Goal: Information Seeking & Learning: Learn about a topic

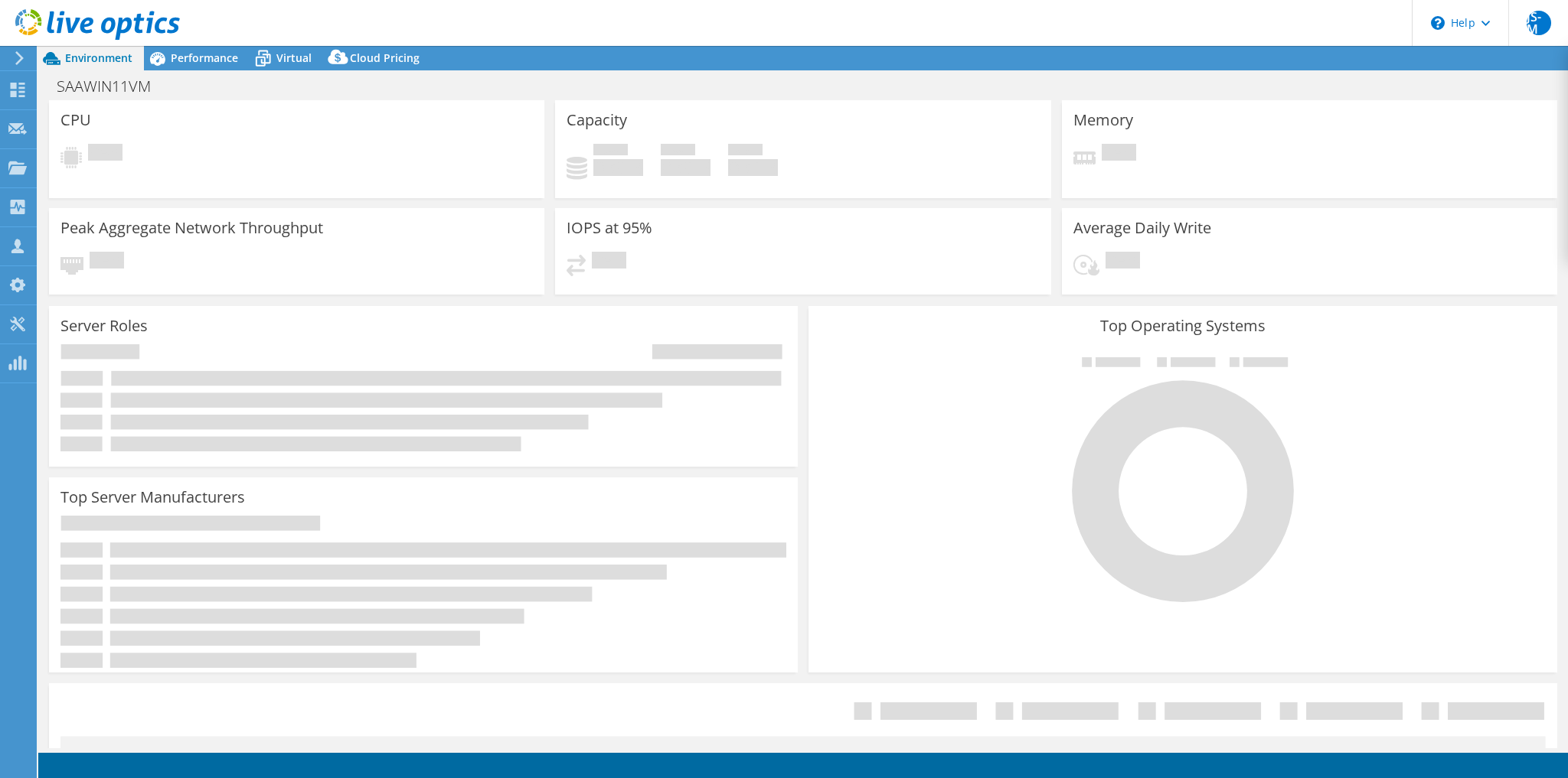
select select "USD"
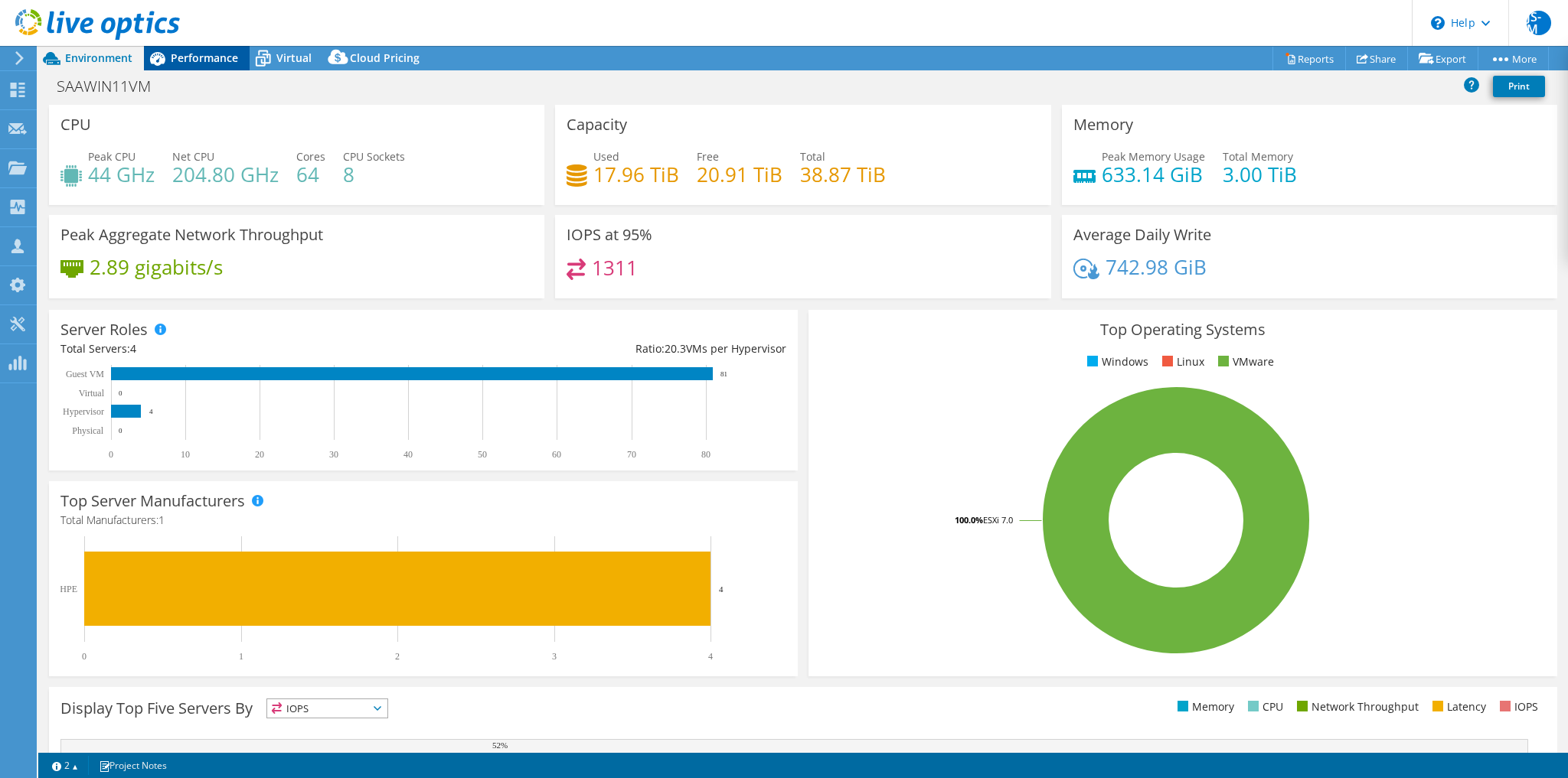
click at [192, 51] on span "Performance" at bounding box center [204, 57] width 67 height 14
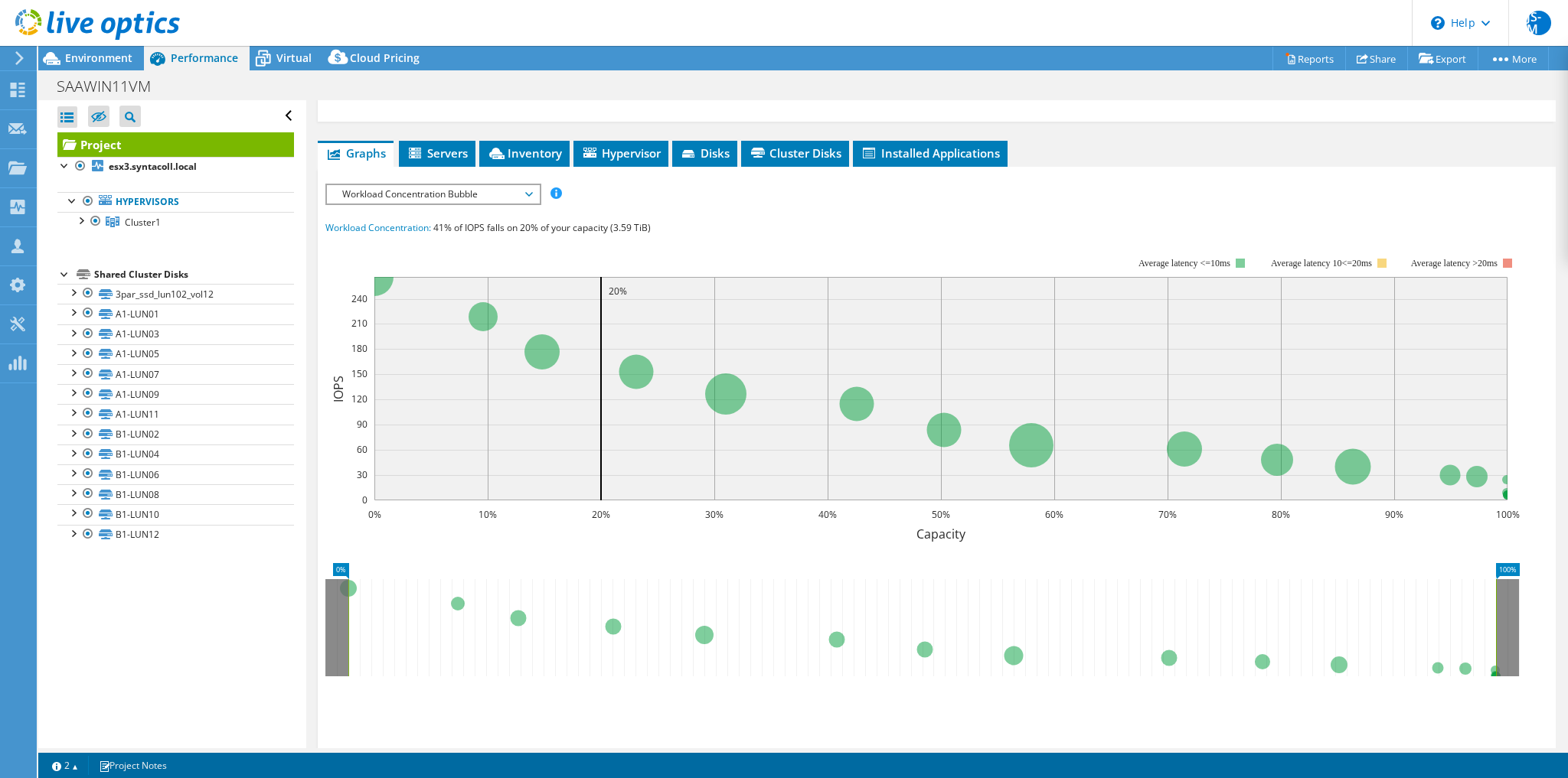
scroll to position [30, 0]
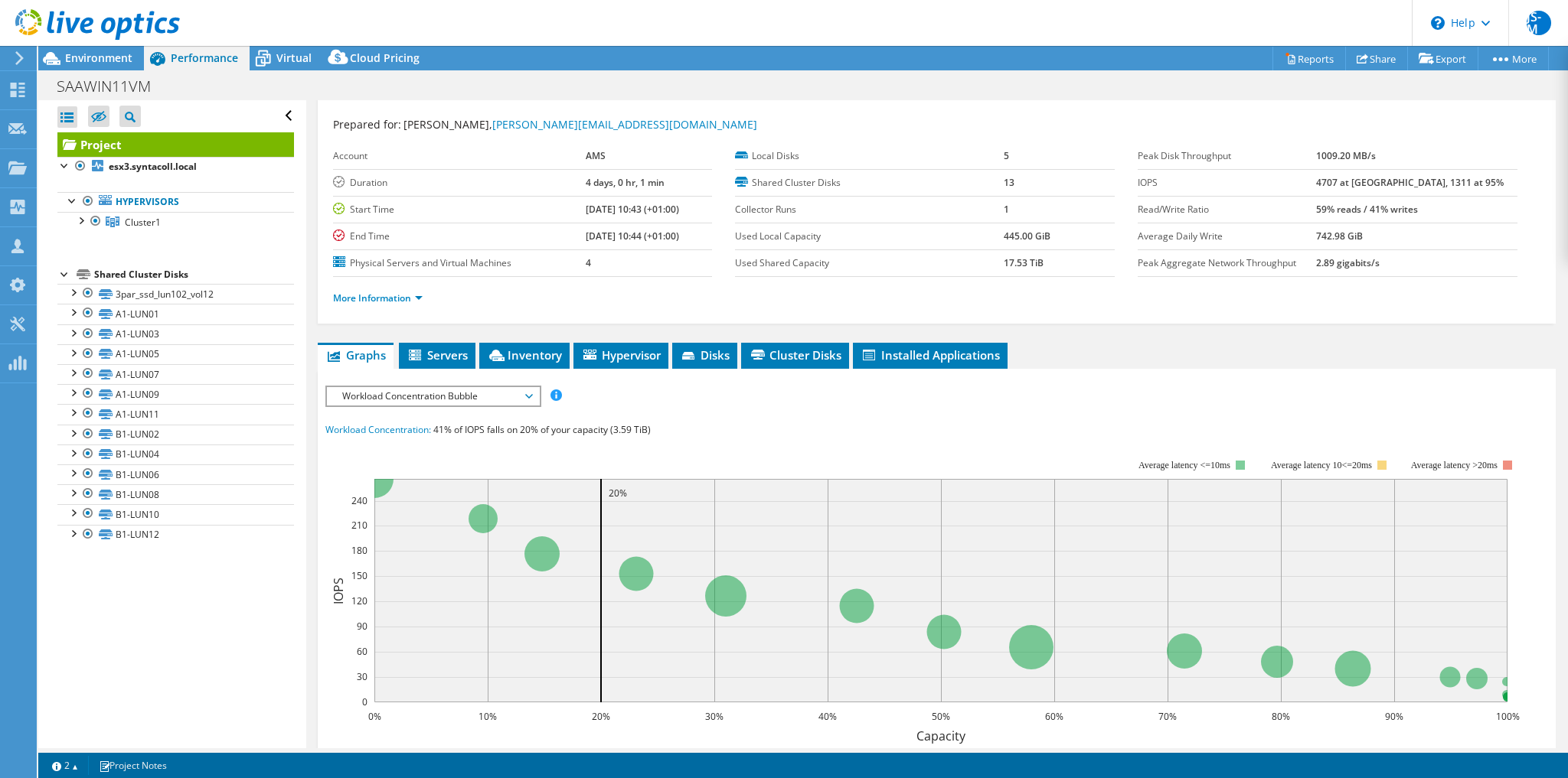
click at [397, 391] on span "Workload Concentration Bubble" at bounding box center [433, 396] width 196 height 18
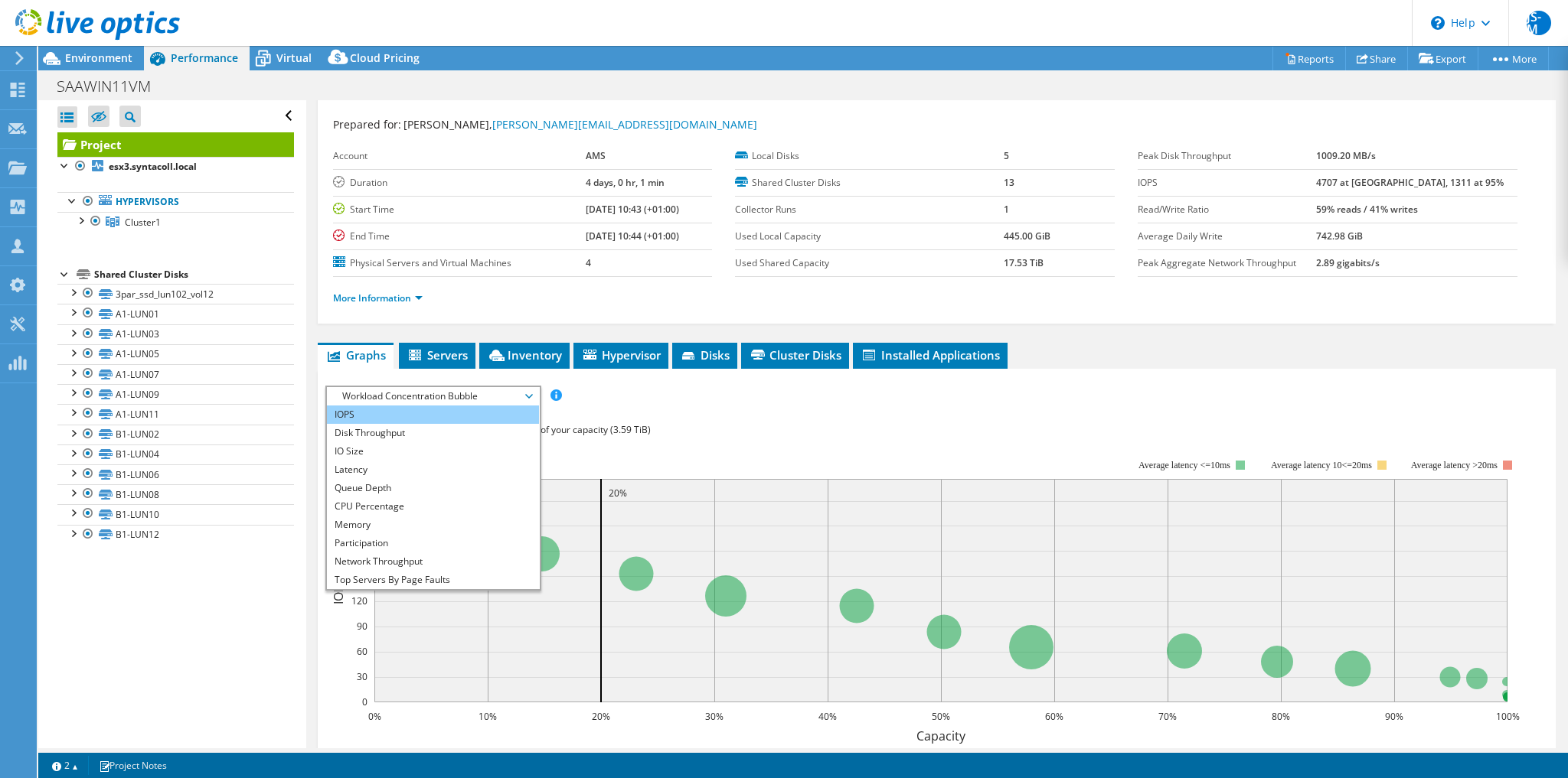
click at [373, 417] on li "IOPS" at bounding box center [433, 414] width 212 height 18
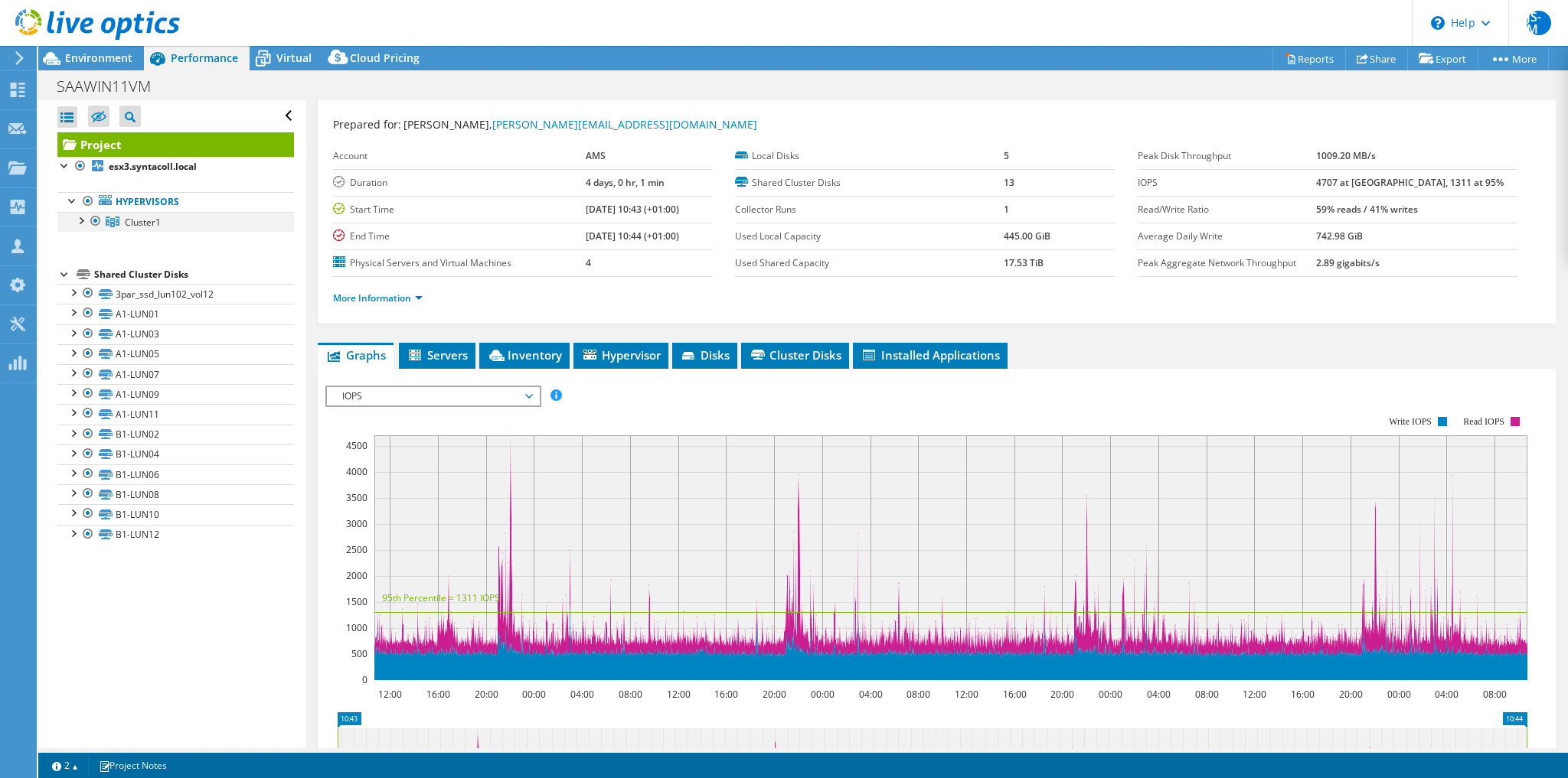
click at [77, 223] on div at bounding box center [80, 219] width 15 height 15
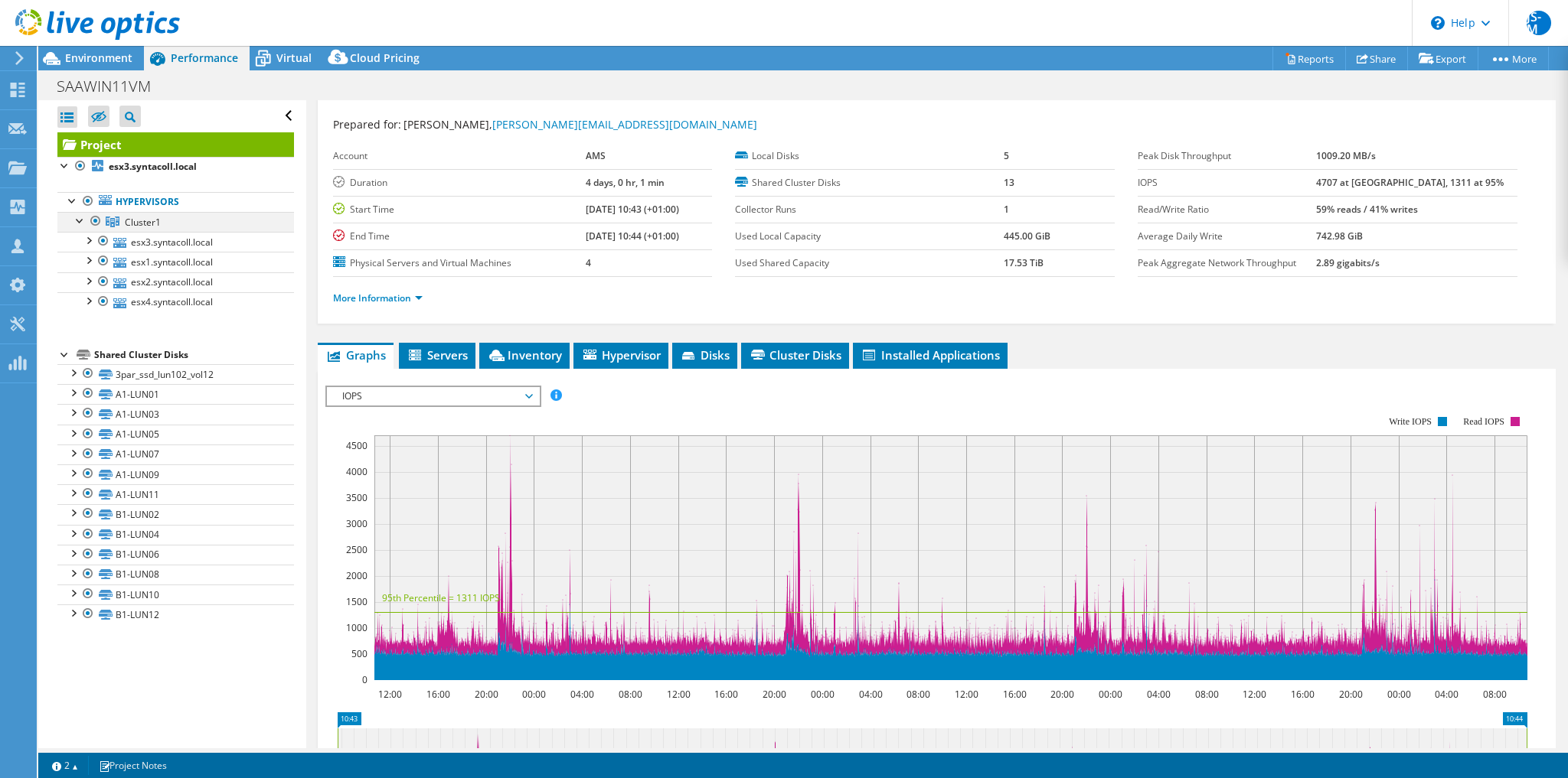
click at [77, 223] on div at bounding box center [80, 219] width 15 height 15
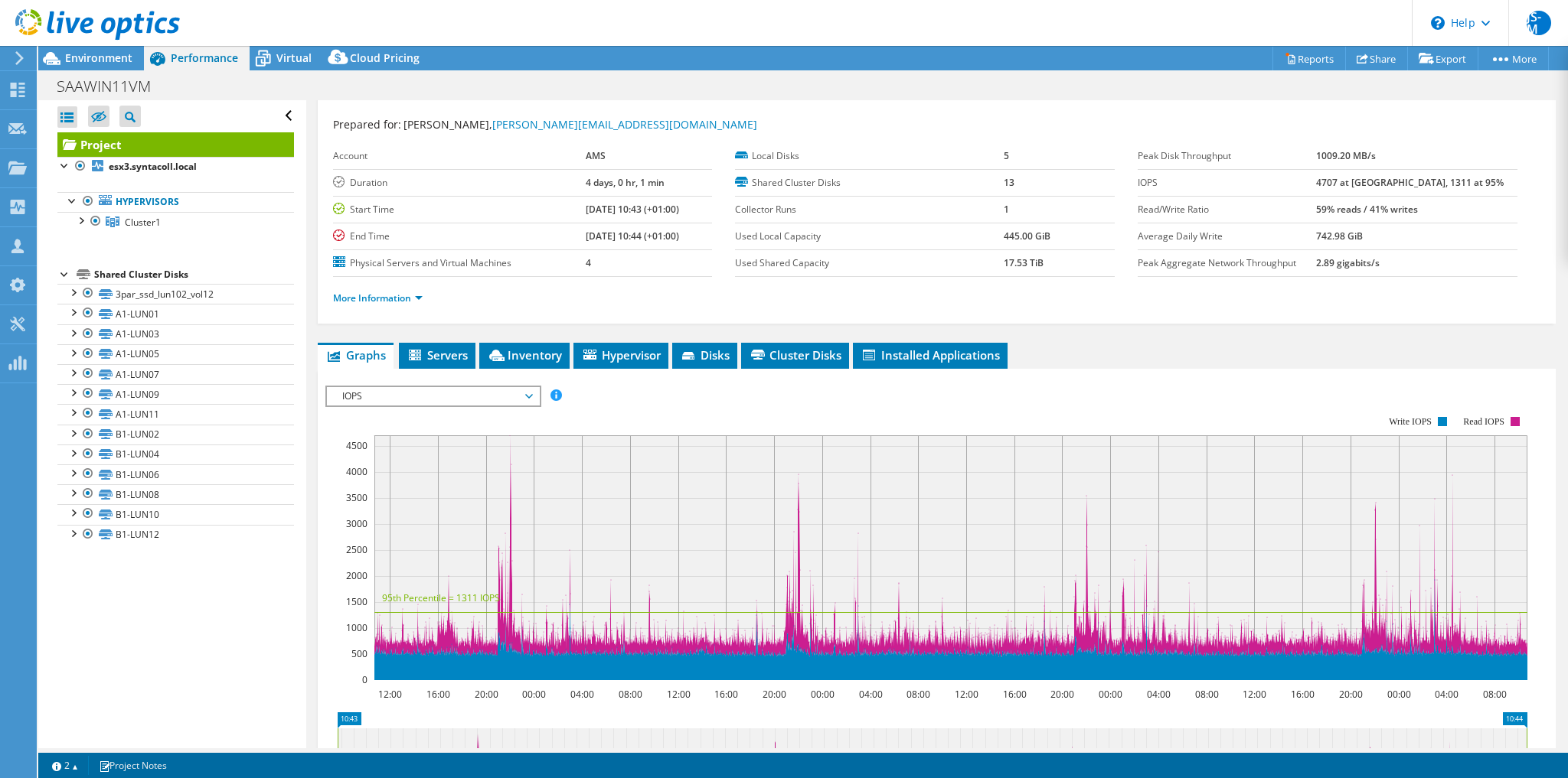
click at [188, 616] on div "Open All Close All Hide Excluded Nodes Project Tree Filter" at bounding box center [172, 424] width 267 height 648
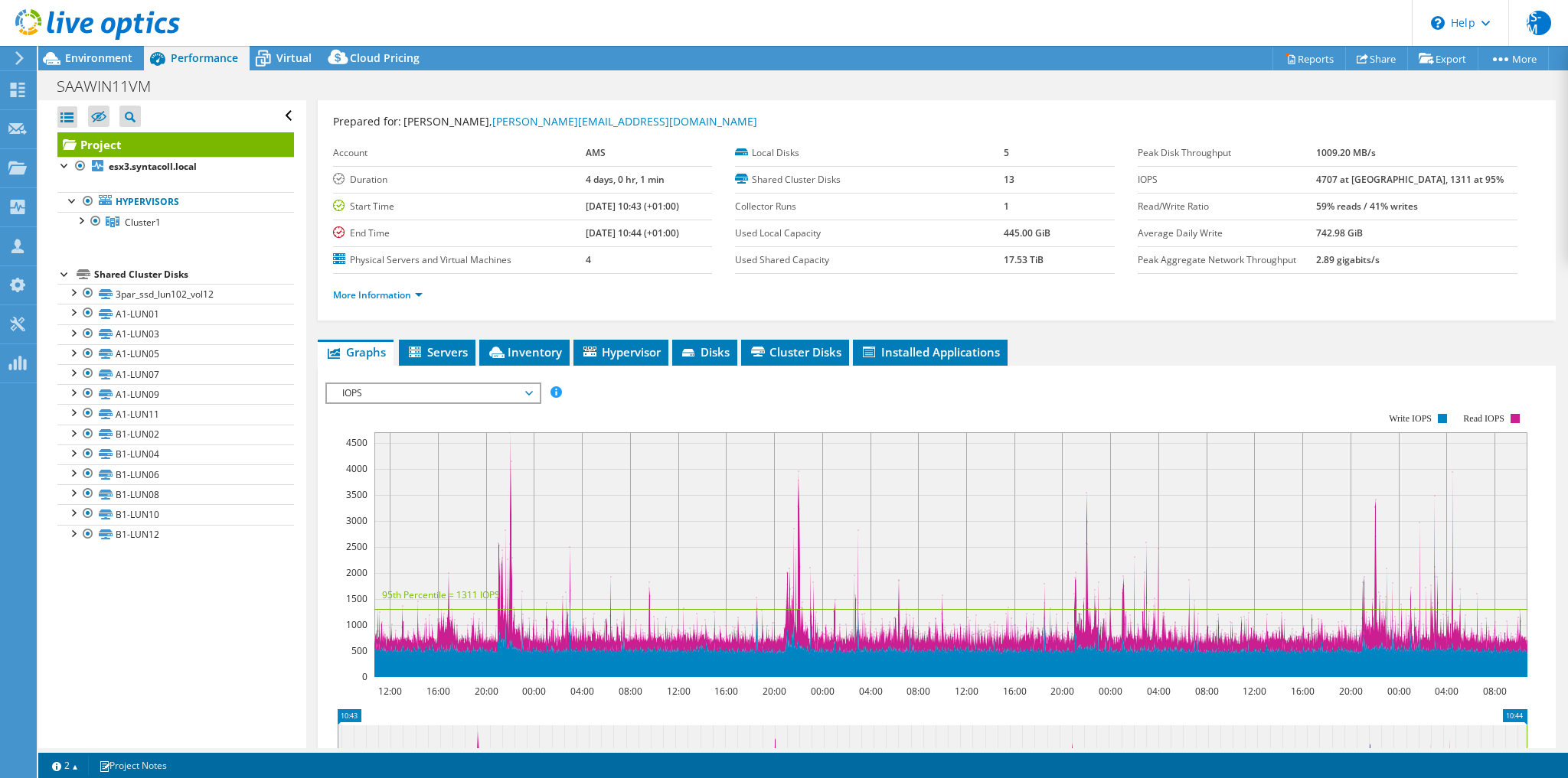
scroll to position [0, 0]
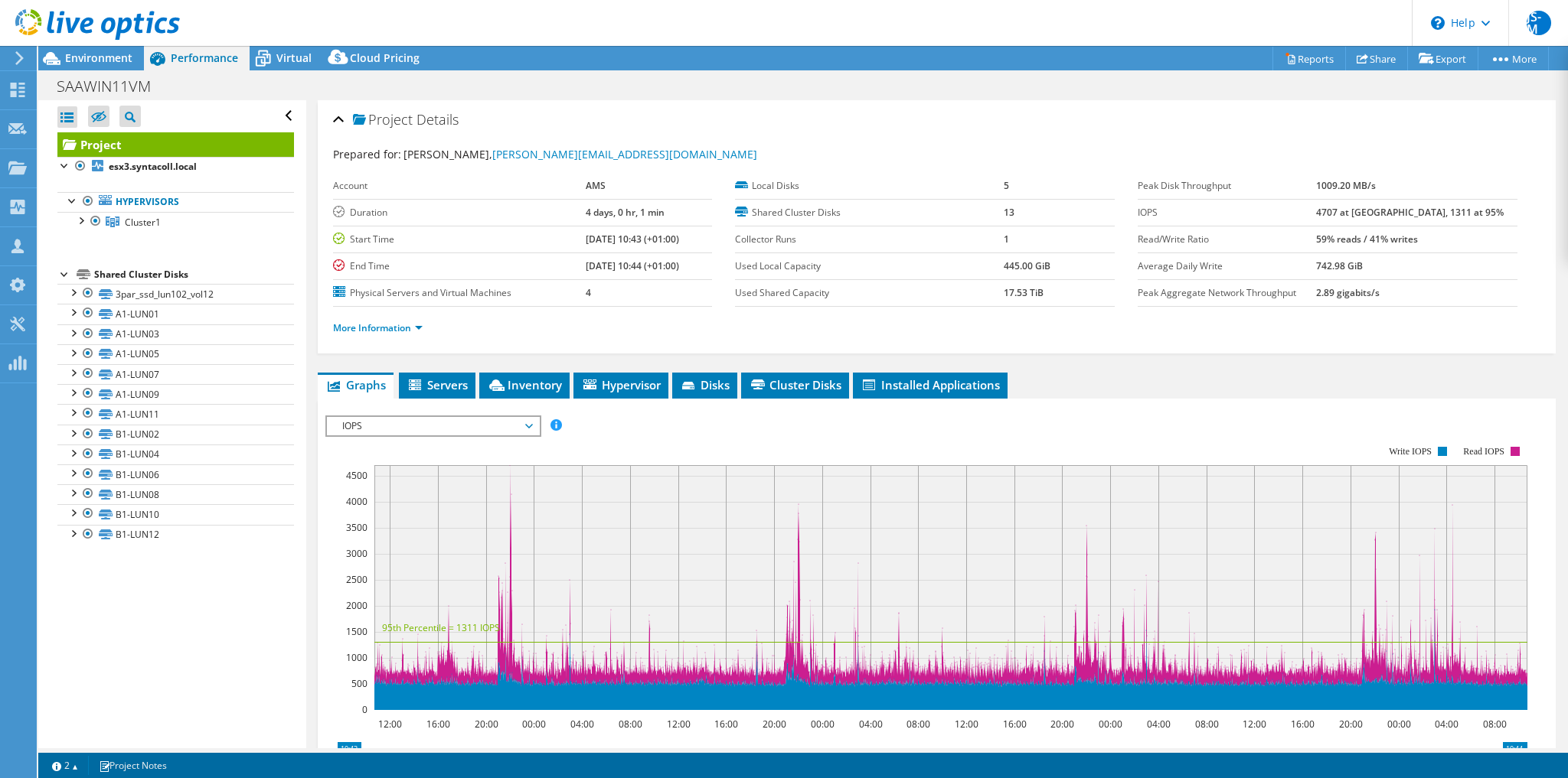
click at [392, 427] on span "IOPS" at bounding box center [433, 426] width 196 height 18
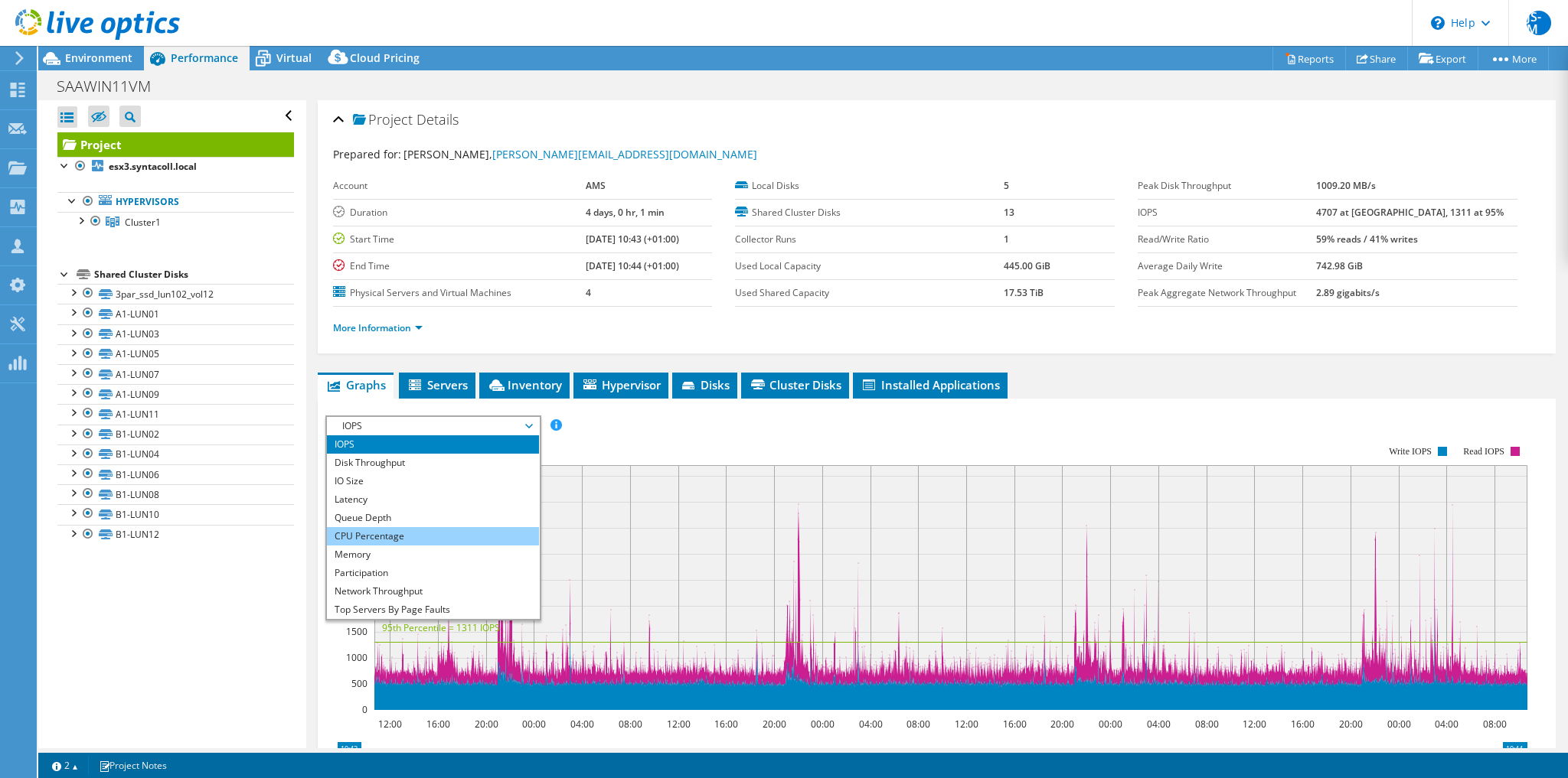
click at [383, 538] on li "CPU Percentage" at bounding box center [433, 535] width 212 height 18
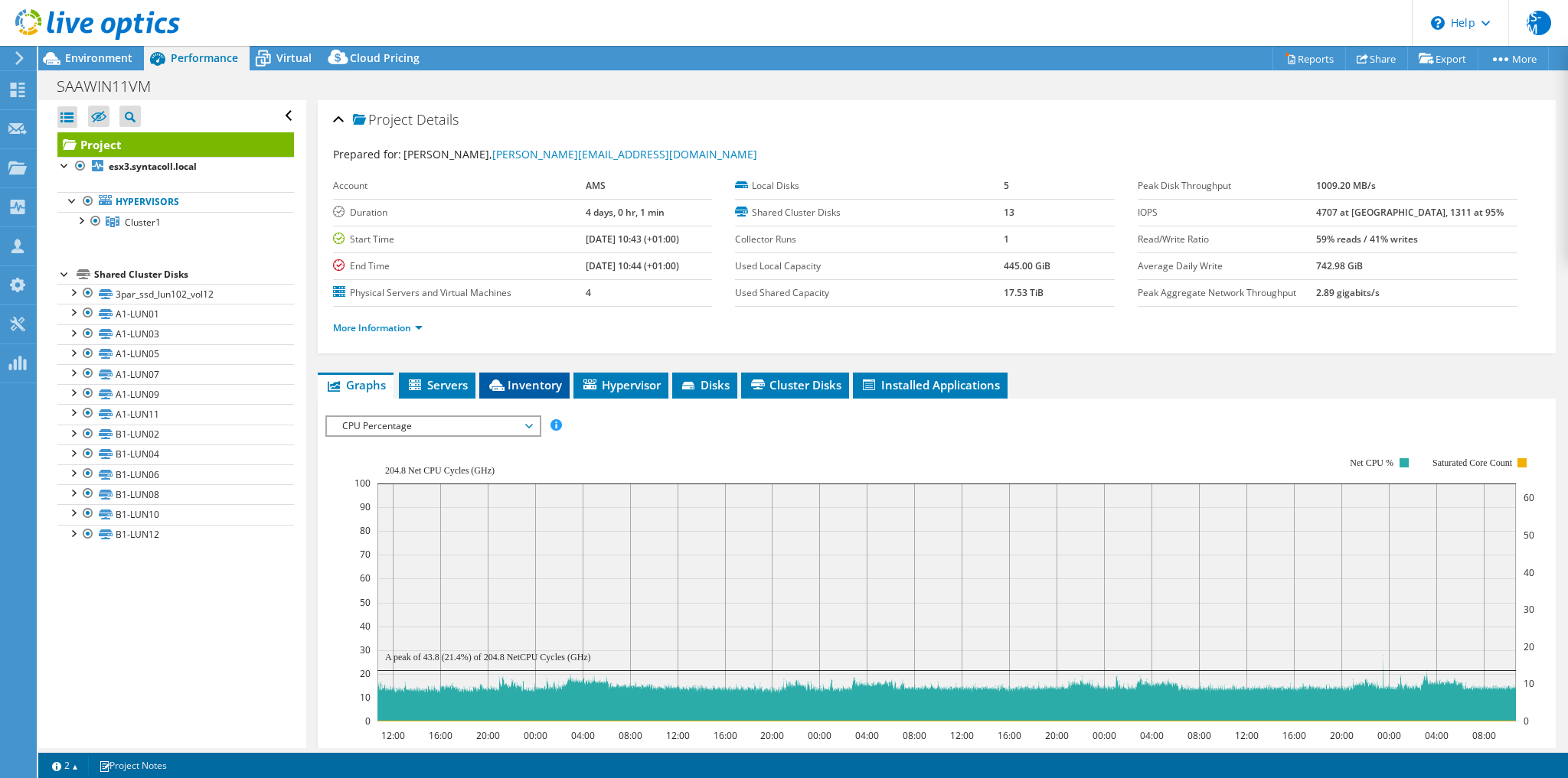
click at [523, 390] on li "Inventory" at bounding box center [524, 386] width 91 height 26
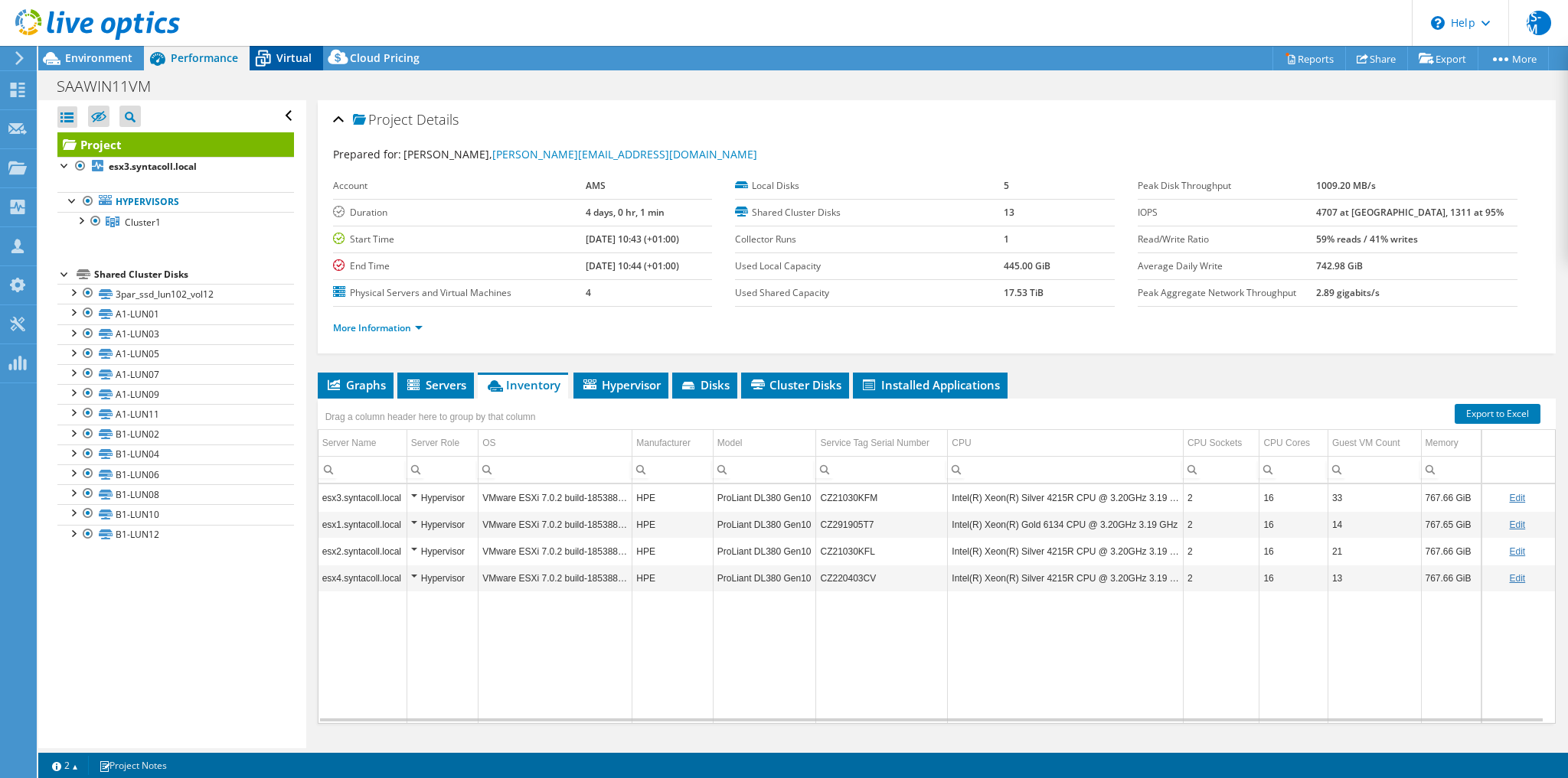
click at [276, 71] on icon at bounding box center [263, 59] width 26 height 26
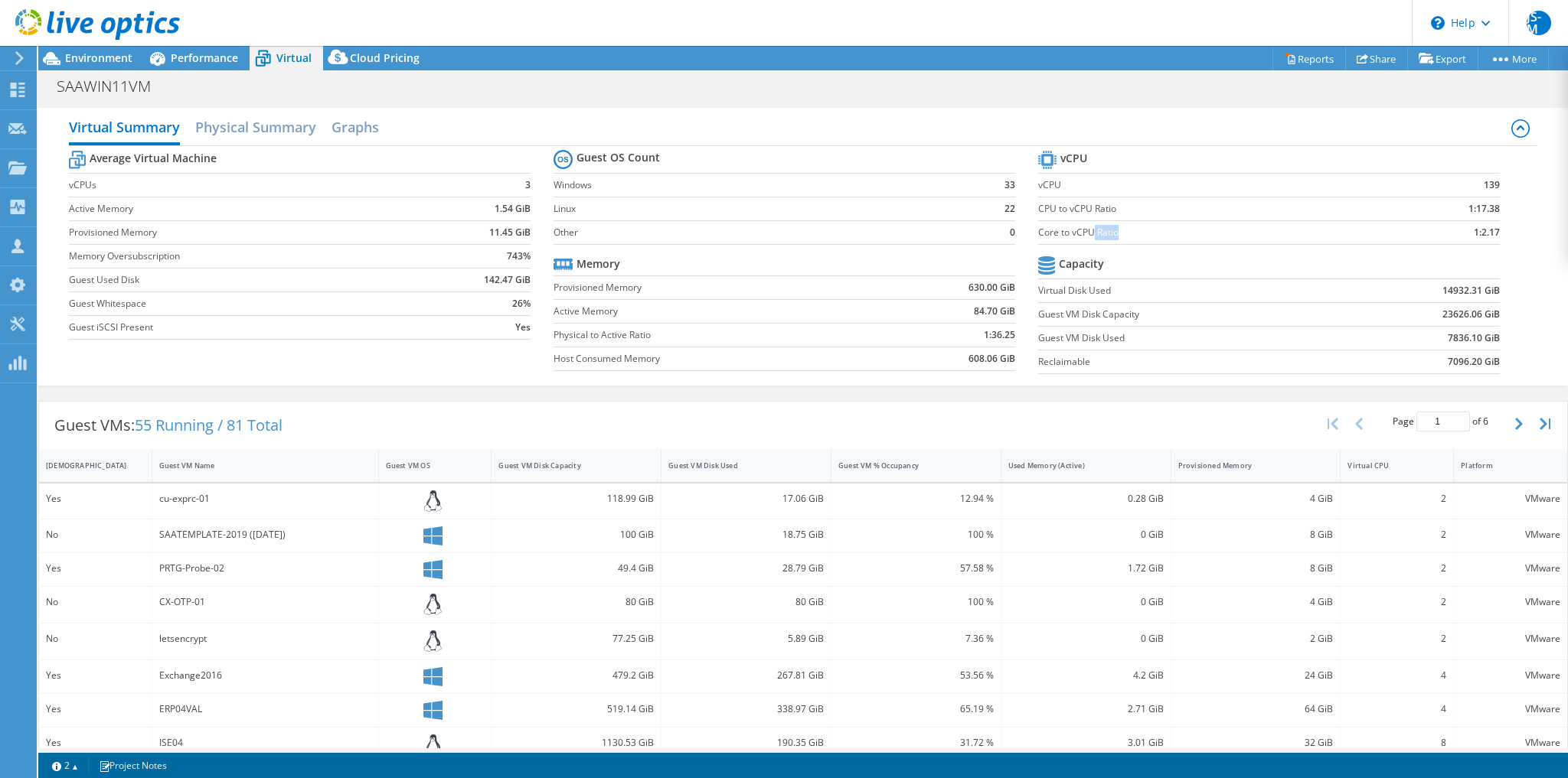
drag, startPoint x: 1086, startPoint y: 239, endPoint x: 1182, endPoint y: 240, distance: 96.0
click at [1182, 240] on td "Core to vCPU Ratio" at bounding box center [1208, 231] width 340 height 24
drag, startPoint x: 1451, startPoint y: 229, endPoint x: 1491, endPoint y: 239, distance: 41.2
click at [1491, 239] on section "vCPU vCPU 139 CPU to vCPU Ratio 1:17.38 Core to vCPU Ratio 1:2.17 Capacity Virt…" at bounding box center [1280, 264] width 485 height 235
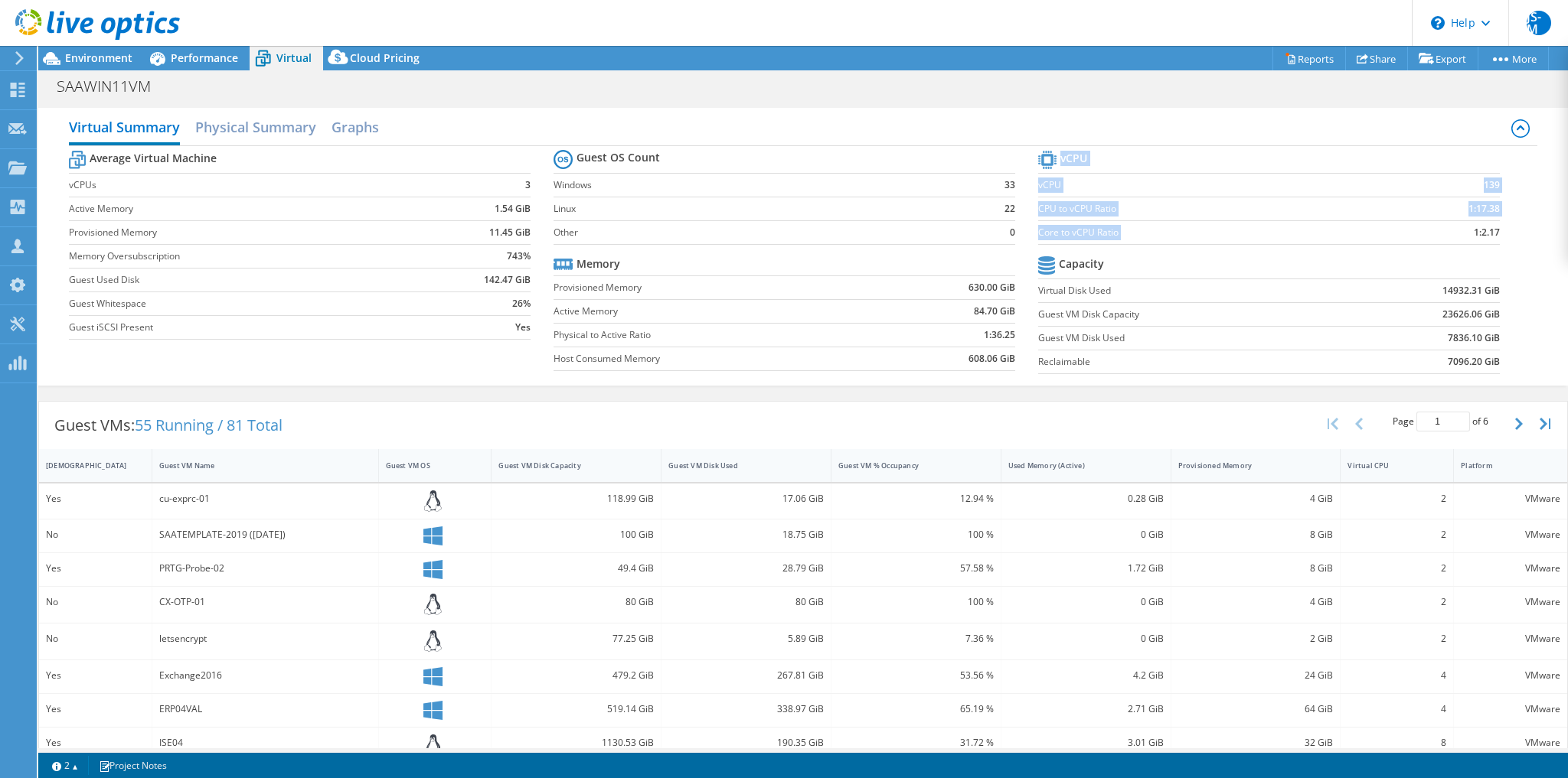
click at [1491, 239] on section "vCPU vCPU 139 CPU to vCPU Ratio 1:17.38 Core to vCPU Ratio 1:2.17 Capacity Virt…" at bounding box center [1280, 264] width 485 height 235
drag, startPoint x: 1408, startPoint y: 234, endPoint x: 1487, endPoint y: 236, distance: 79.0
click at [1455, 239] on td "1:2.17" at bounding box center [1439, 231] width 121 height 24
click at [1487, 236] on b "1:2.17" at bounding box center [1487, 232] width 26 height 15
drag, startPoint x: 1443, startPoint y: 232, endPoint x: 1494, endPoint y: 239, distance: 51.5
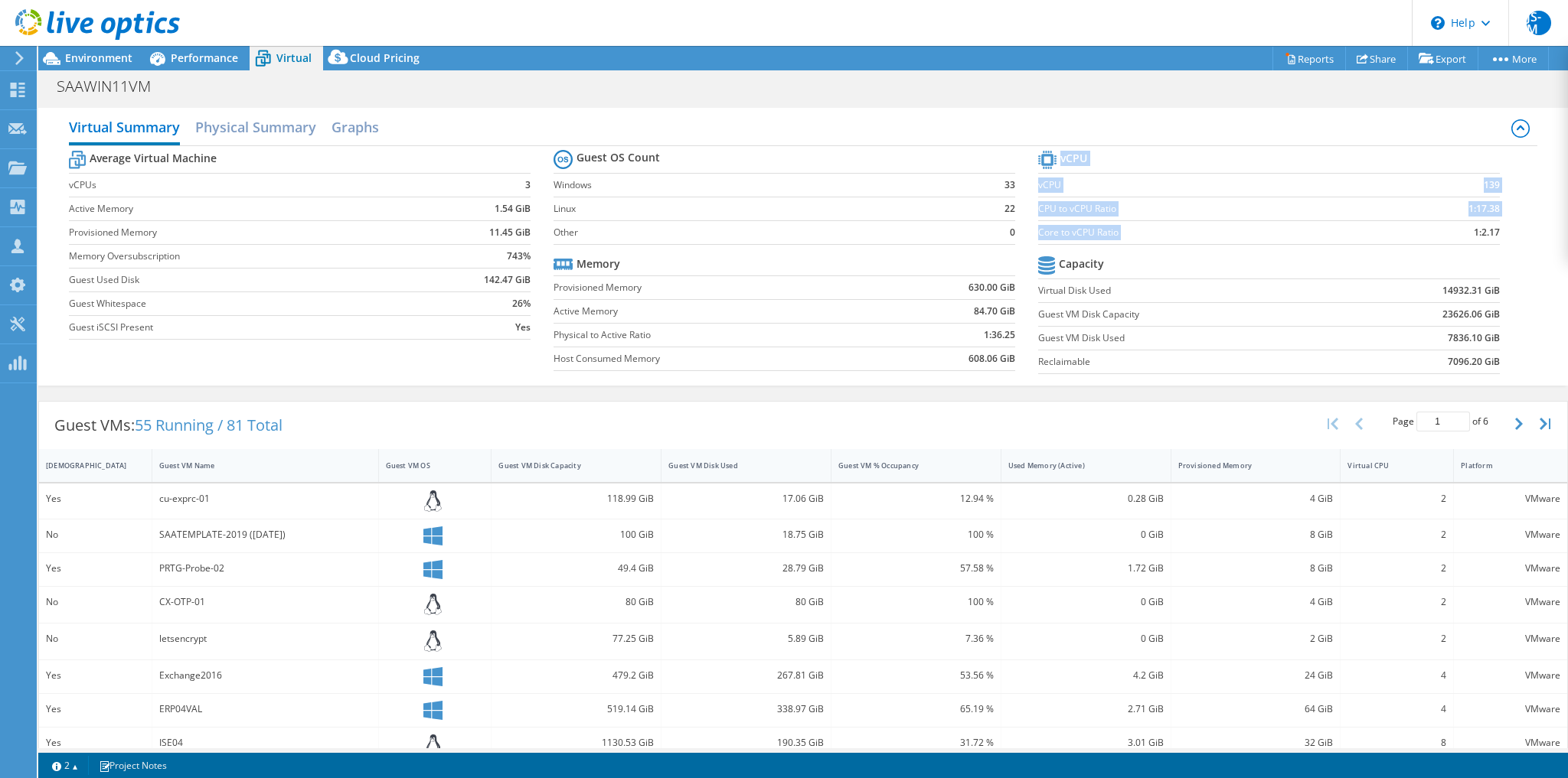
click at [1494, 239] on section "vCPU vCPU 139 CPU to vCPU Ratio 1:17.38 Core to vCPU Ratio 1:2.17 Capacity Virt…" at bounding box center [1280, 264] width 485 height 235
click at [1488, 240] on td "1:2.17" at bounding box center [1439, 231] width 121 height 24
click at [1460, 228] on td "1:2.17" at bounding box center [1439, 231] width 121 height 24
click at [147, 385] on div "Virtual Summary Physical Summary Graphs Average Virtual Machine vCPUs 3 Active …" at bounding box center [803, 246] width 1529 height 293
click at [309, 358] on div "Average Virtual Machine vCPUs 3 Active Memory 1.54 GiB Provisioned Memory 11.45…" at bounding box center [803, 264] width 1468 height 236
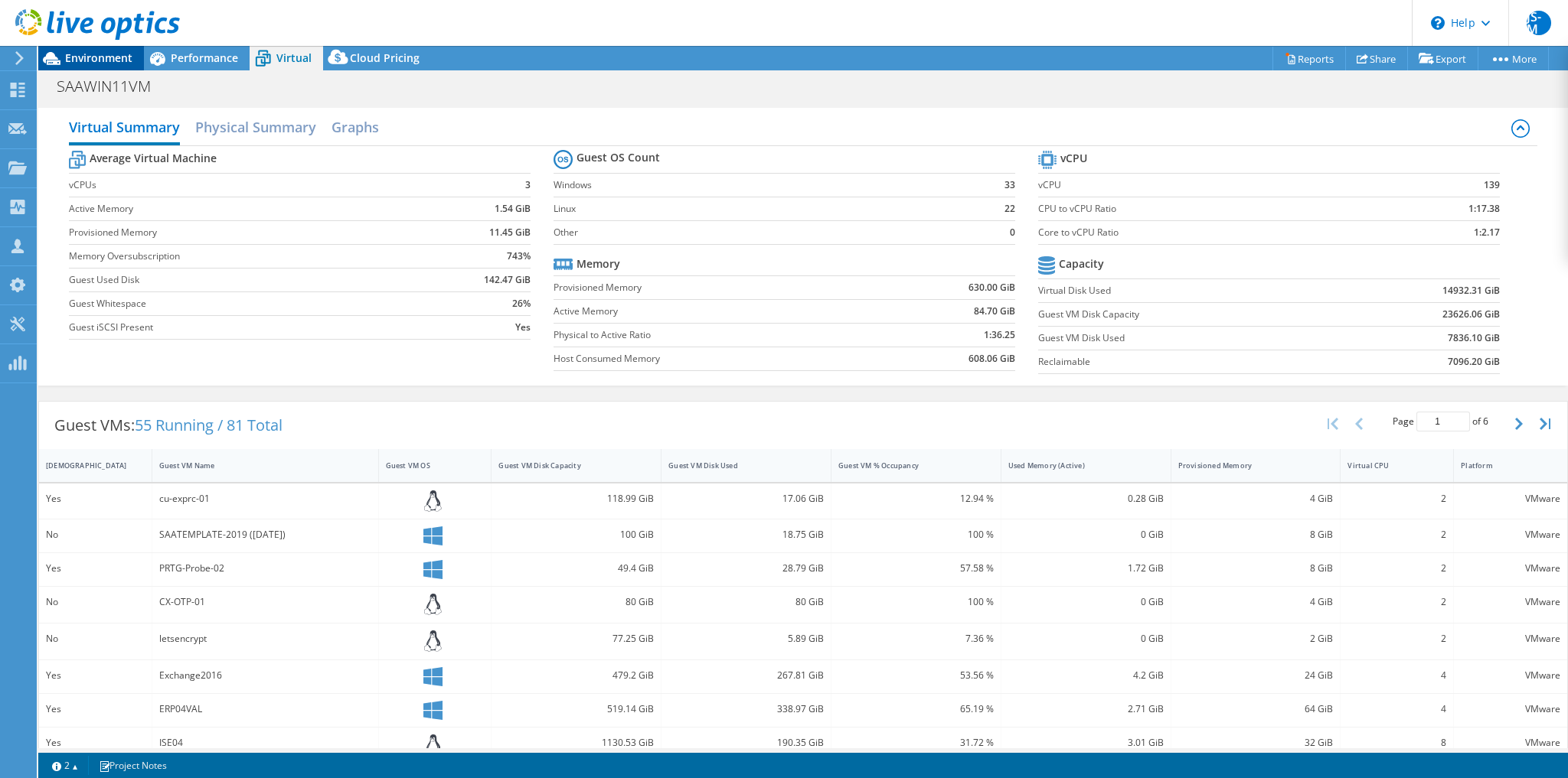
click at [96, 64] on span "Environment" at bounding box center [98, 57] width 67 height 14
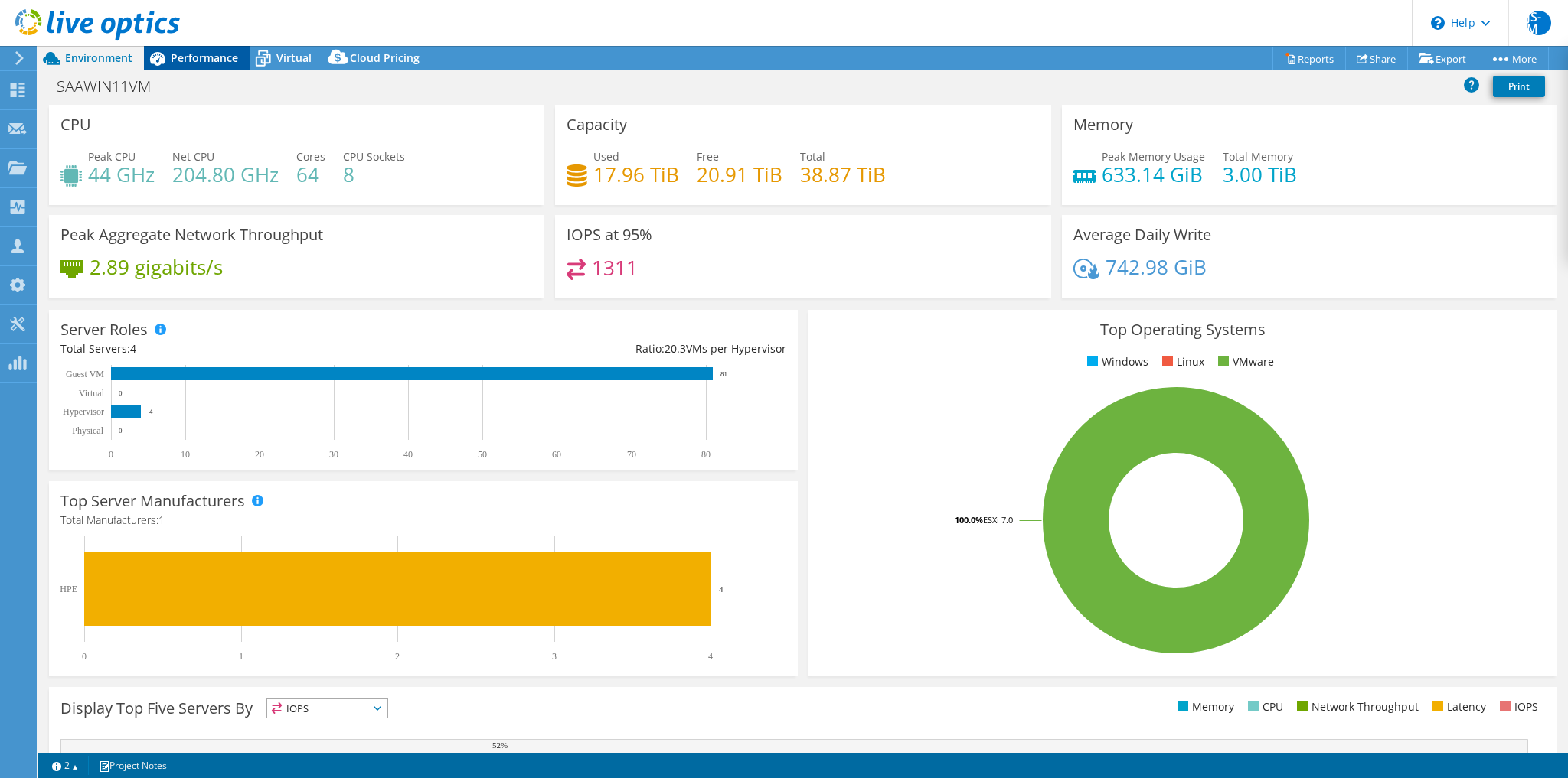
click at [196, 59] on span "Performance" at bounding box center [204, 57] width 67 height 14
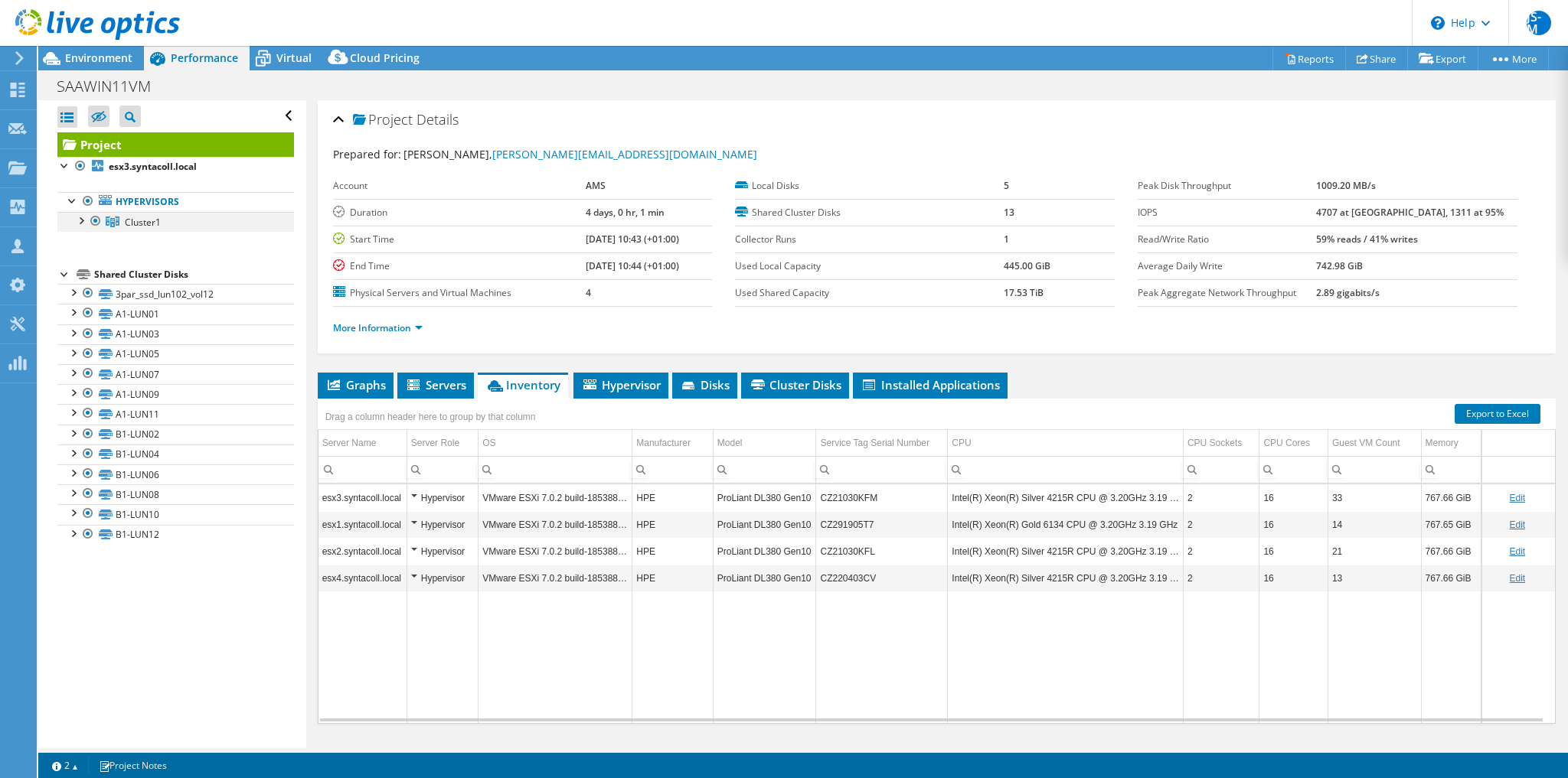
click at [84, 225] on div at bounding box center [80, 219] width 15 height 15
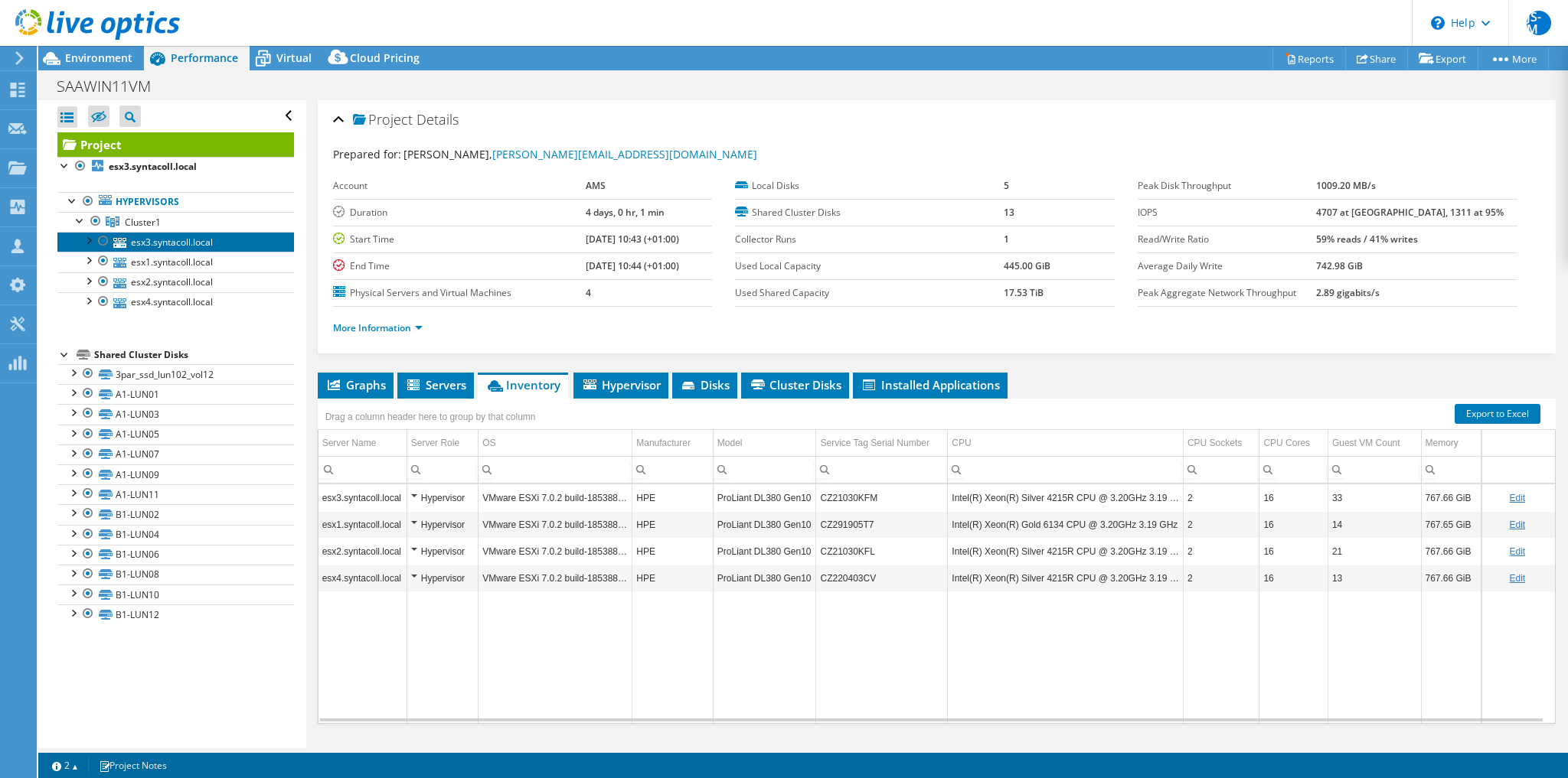
click at [199, 242] on link "esx3.syntacoll.local" at bounding box center [176, 242] width 236 height 20
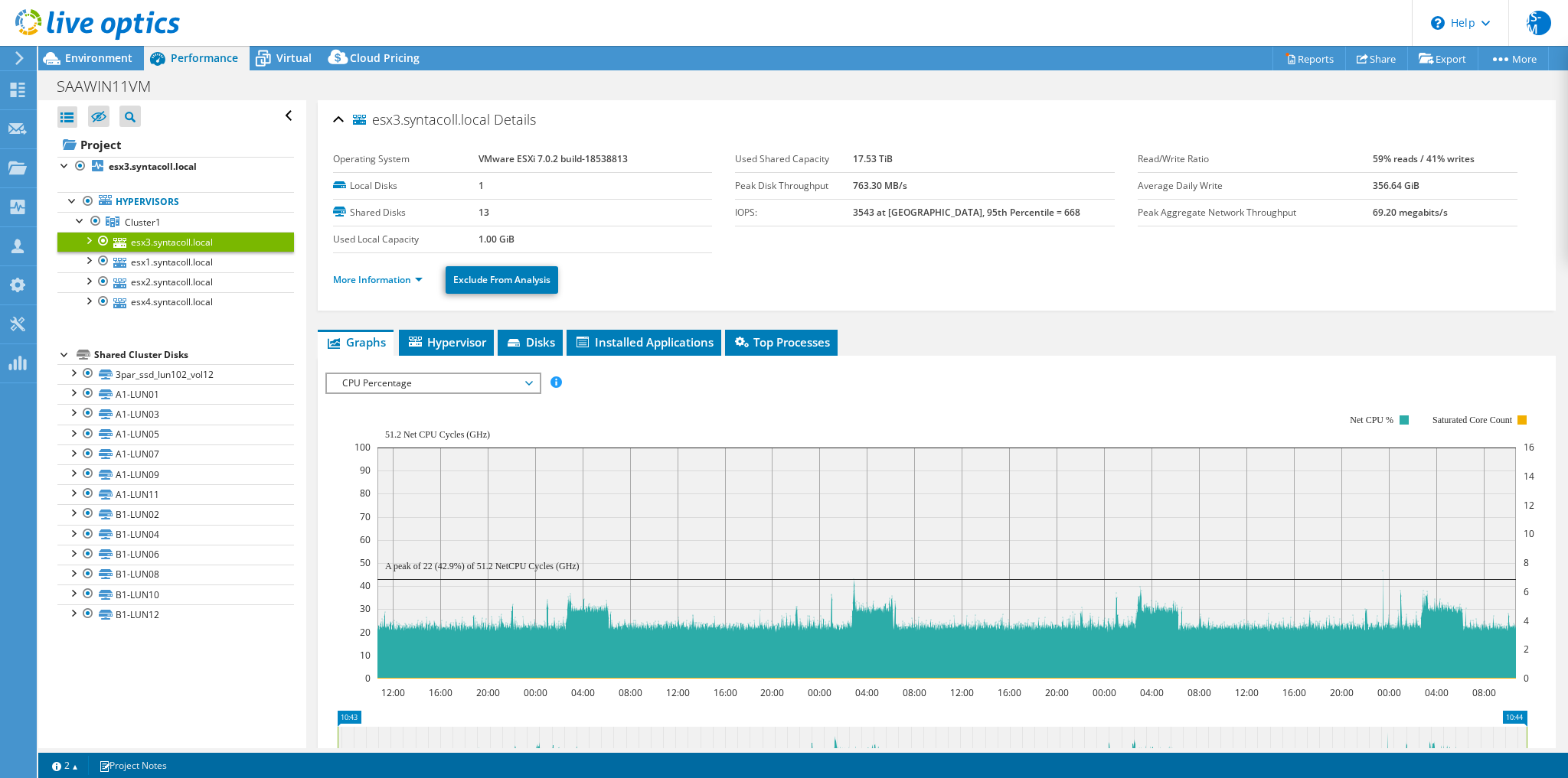
click at [377, 286] on ul "More Information Exclude From Analysis" at bounding box center [937, 278] width 1207 height 31
click at [369, 273] on link "More Information" at bounding box center [378, 279] width 90 height 13
click at [361, 277] on link "More Information" at bounding box center [378, 279] width 90 height 13
click at [381, 280] on link "More Information" at bounding box center [378, 279] width 90 height 13
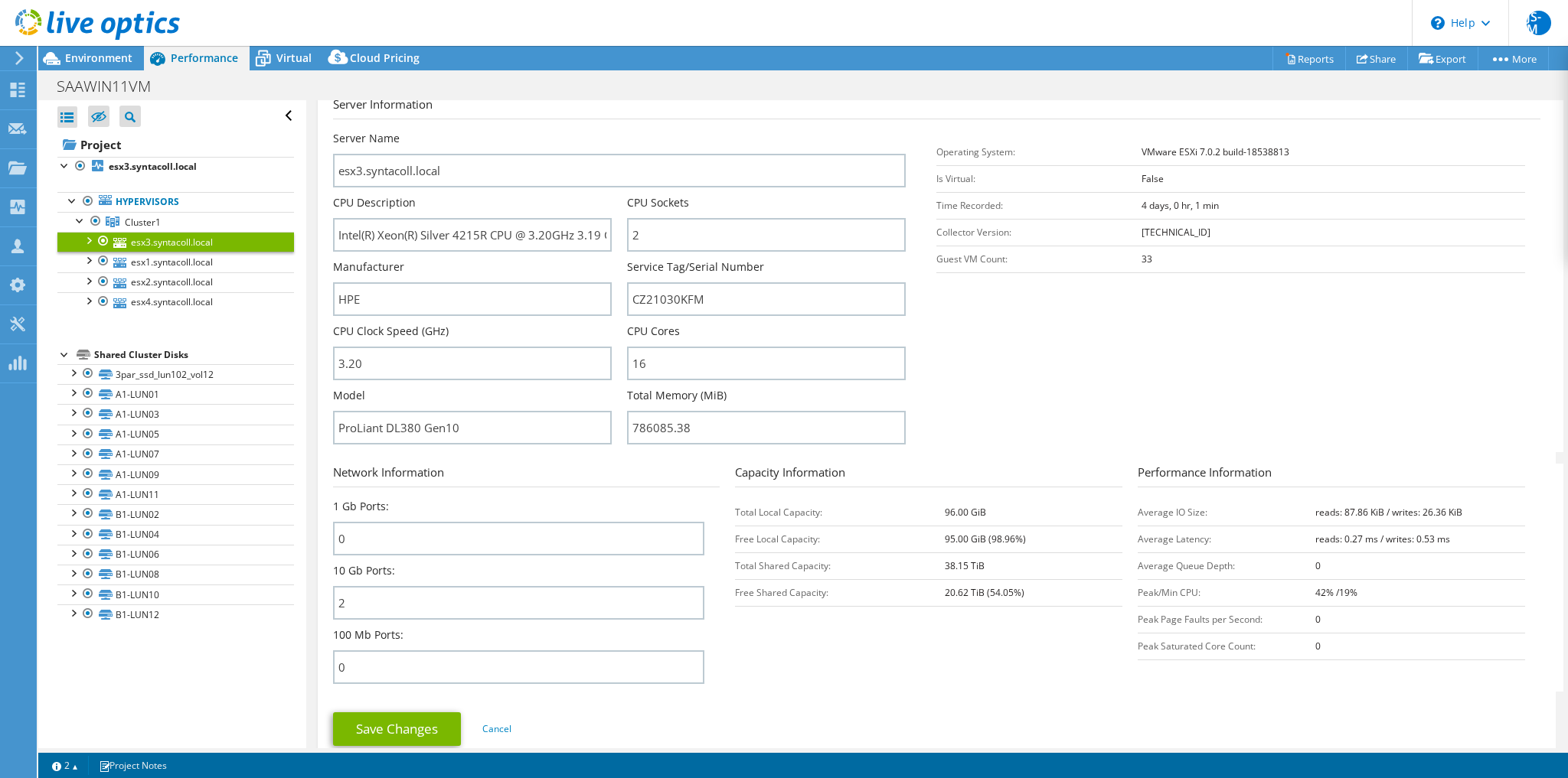
scroll to position [61, 0]
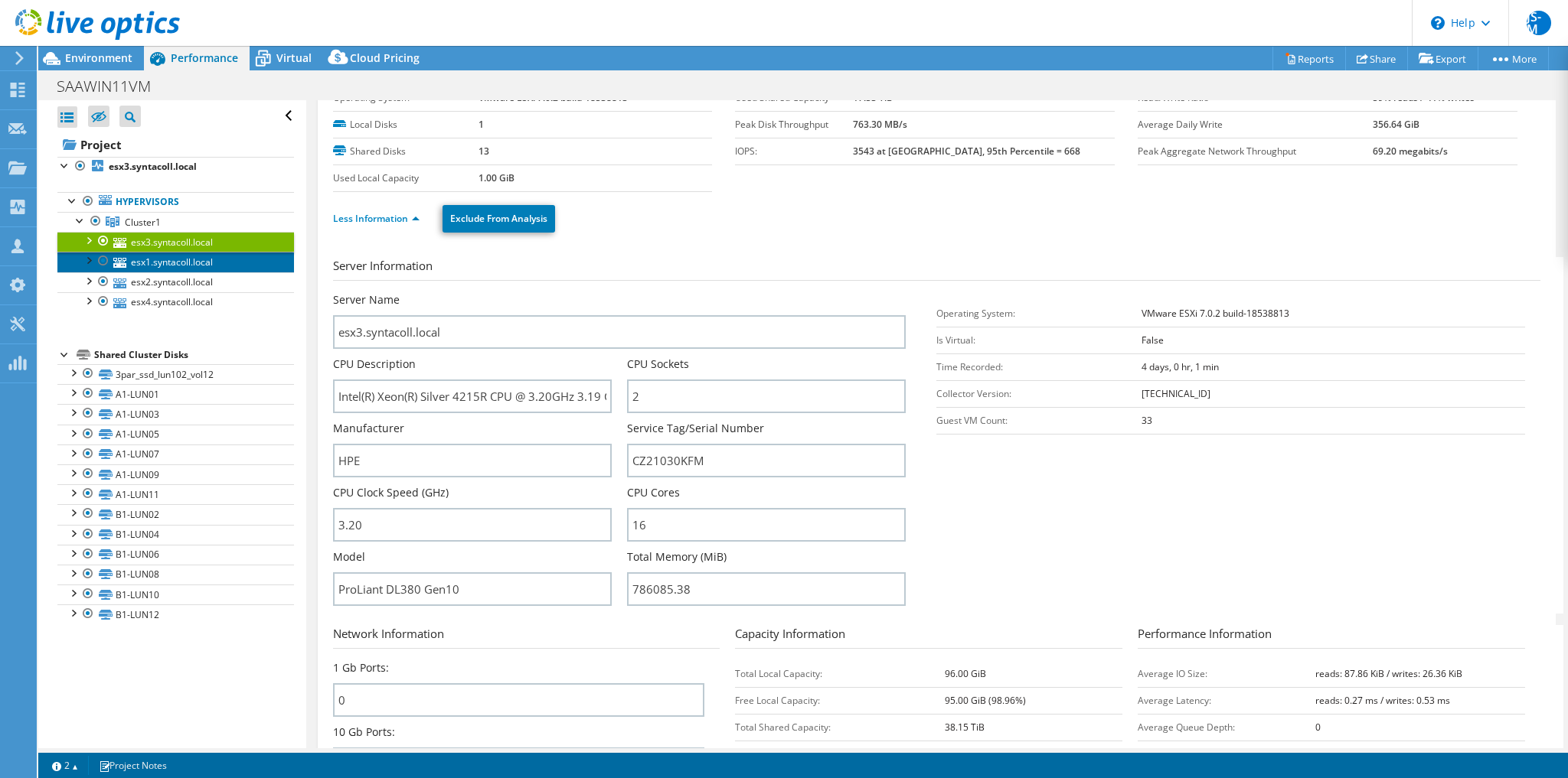
click at [192, 263] on link "esx1.syntacoll.local" at bounding box center [176, 262] width 236 height 20
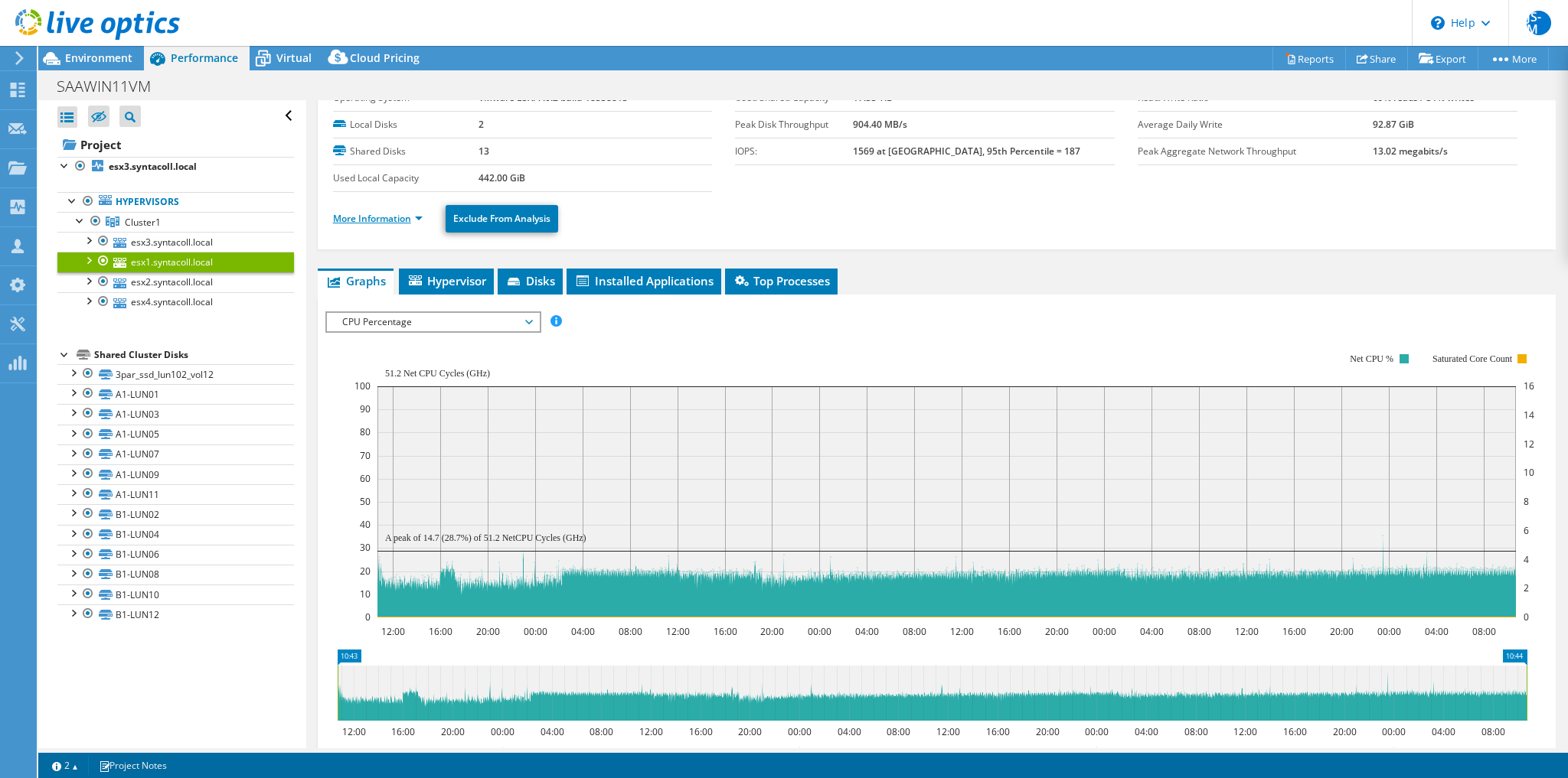
click at [365, 220] on link "More Information" at bounding box center [378, 218] width 90 height 13
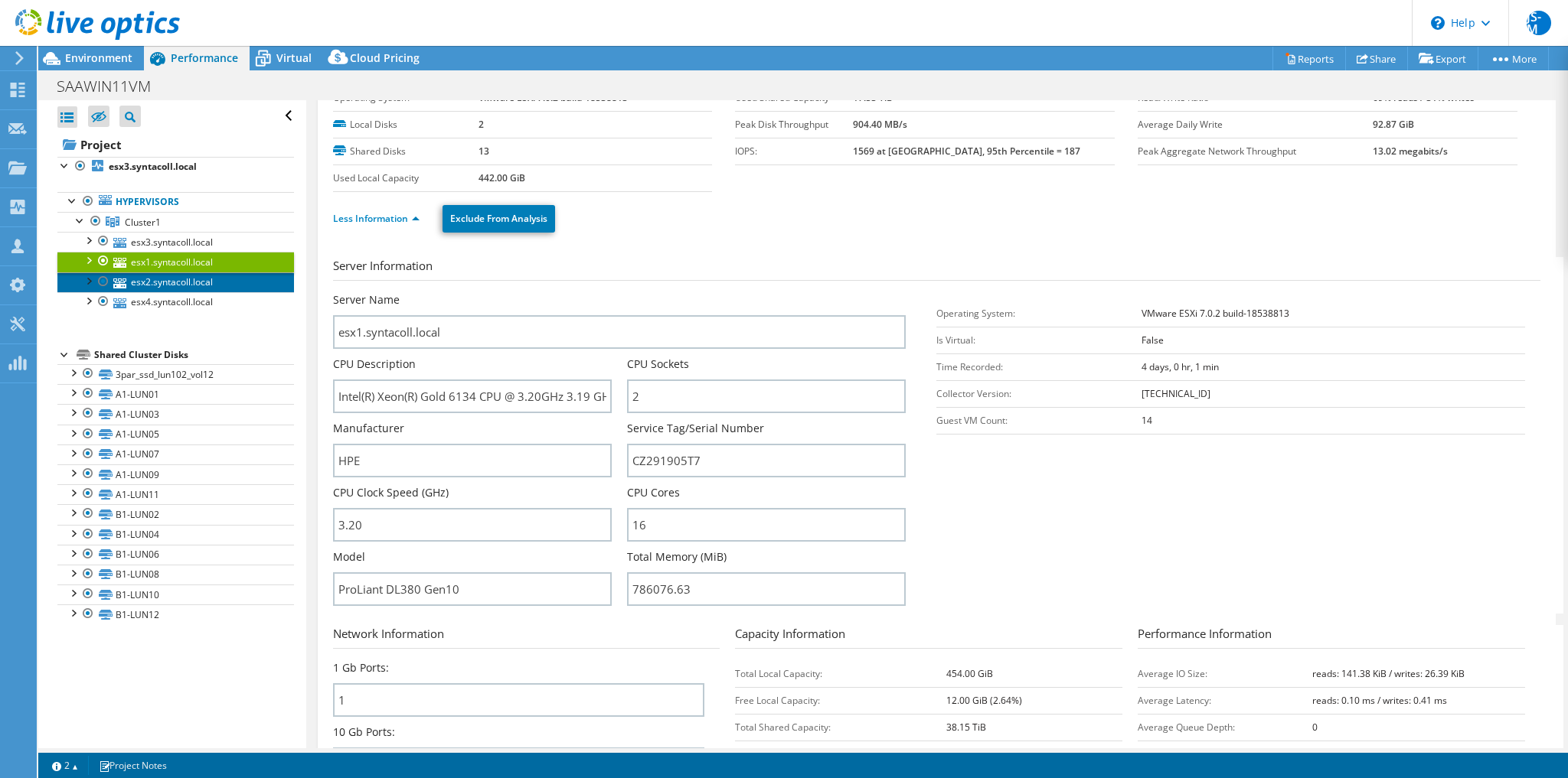
click at [211, 281] on link "esx2.syntacoll.local" at bounding box center [176, 281] width 236 height 20
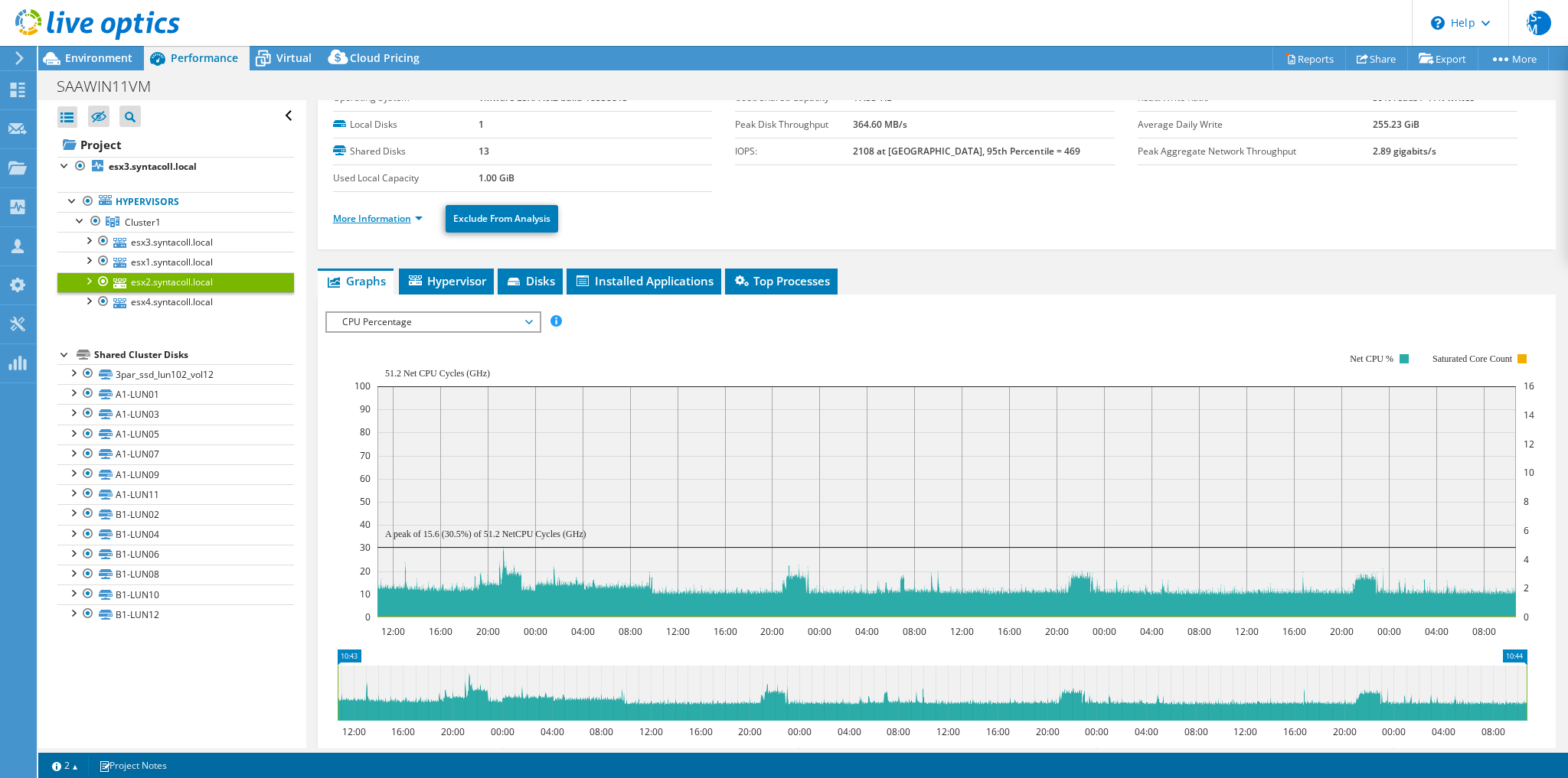
click at [369, 212] on link "More Information" at bounding box center [378, 218] width 90 height 13
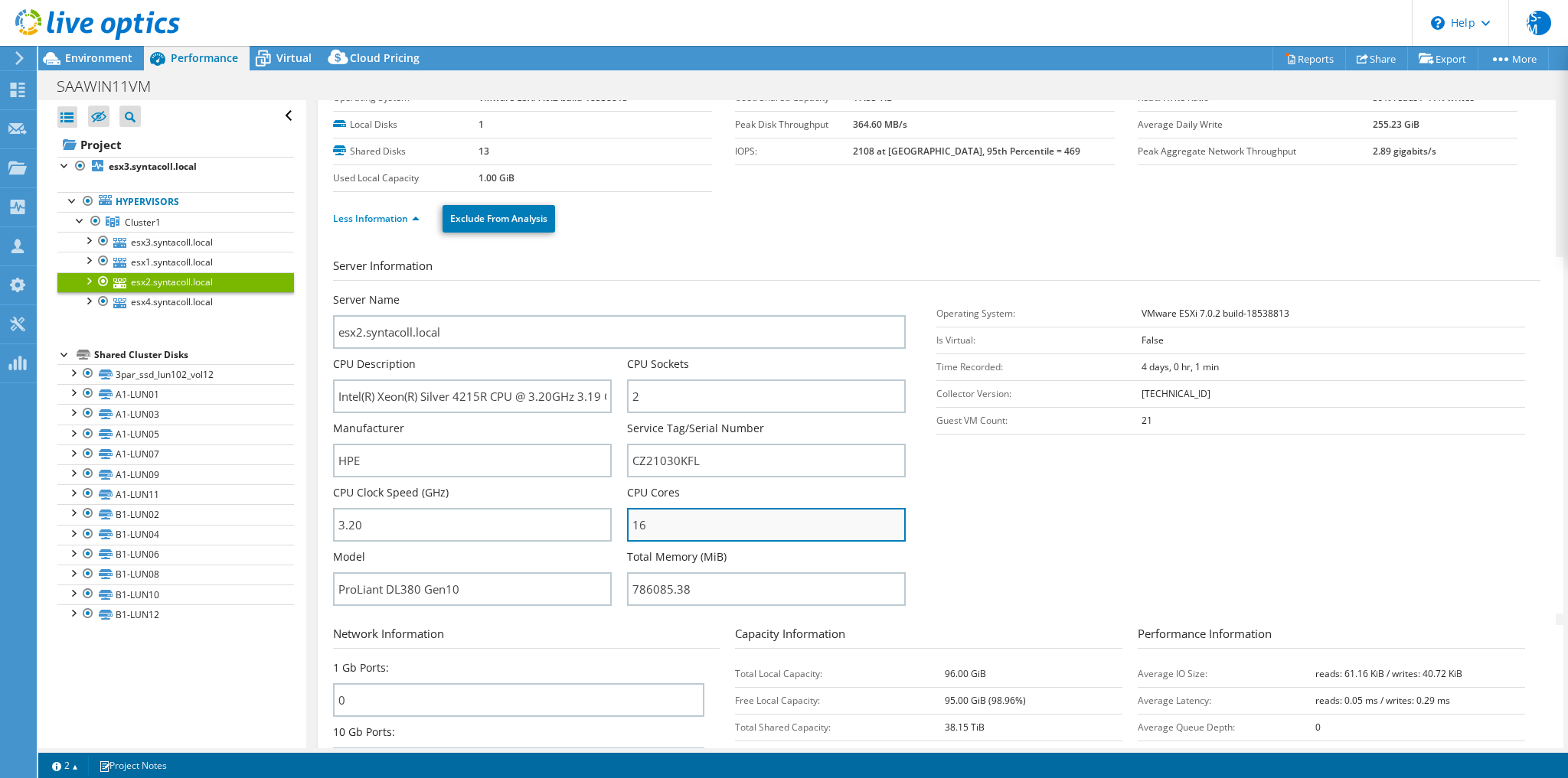
click at [668, 520] on input "16" at bounding box center [766, 525] width 279 height 34
click at [1011, 543] on section "Server Information Server Name esx2.syntacoll.local CPU Description Intel(R) Xe…" at bounding box center [941, 435] width 1215 height 357
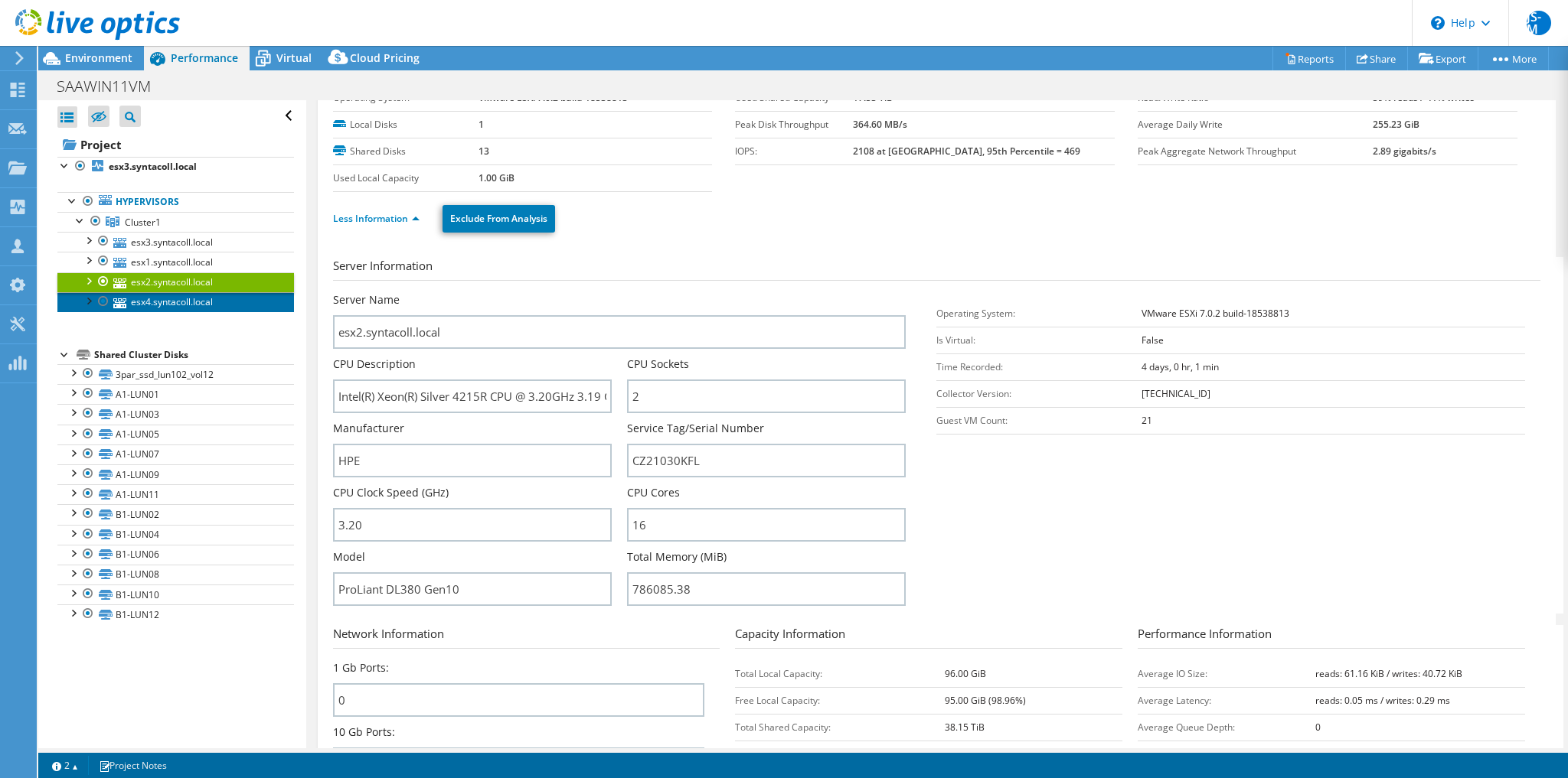
click at [139, 299] on link "esx4.syntacoll.local" at bounding box center [176, 302] width 236 height 20
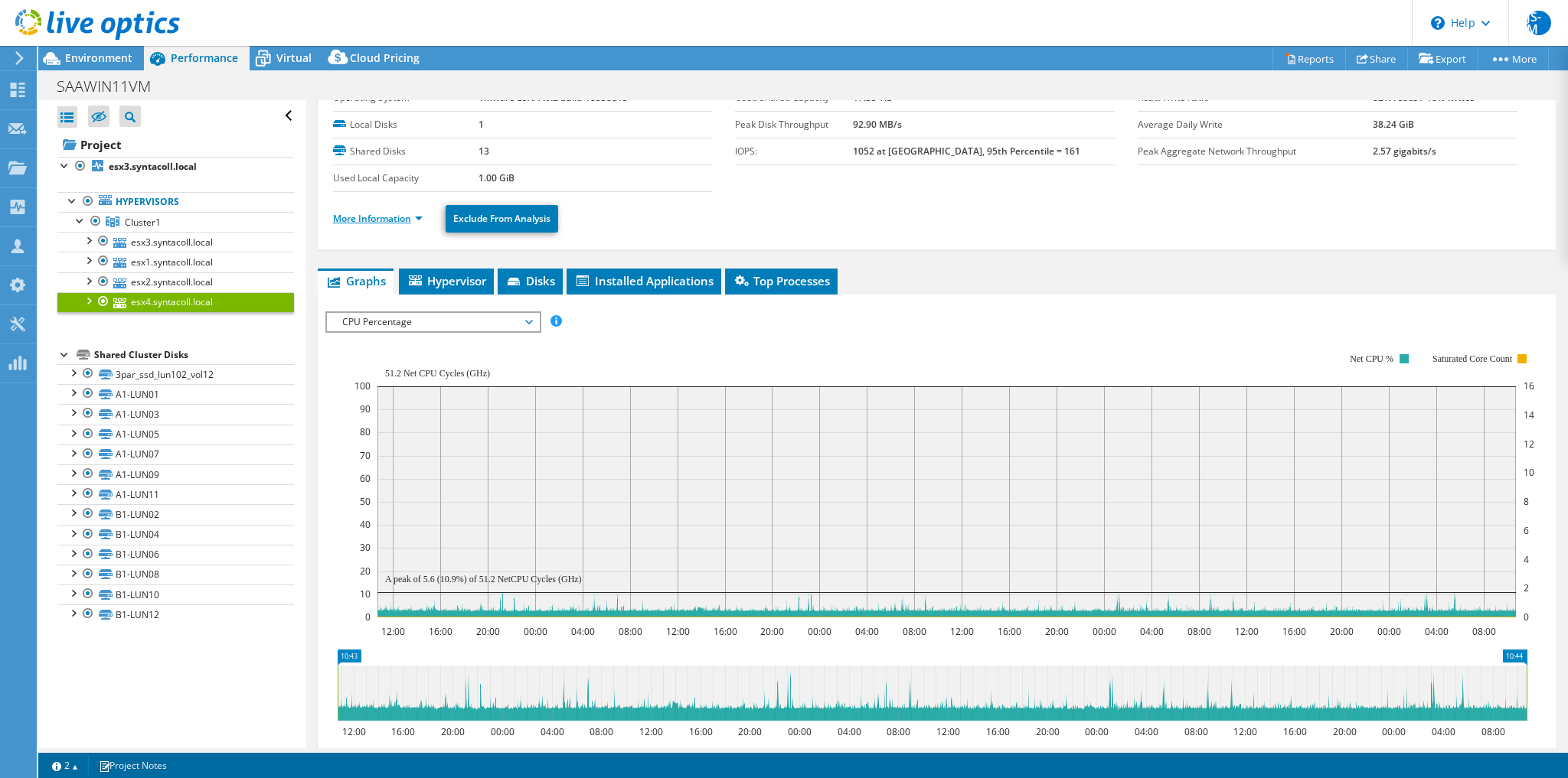
click at [387, 211] on link "More Information" at bounding box center [378, 218] width 90 height 13
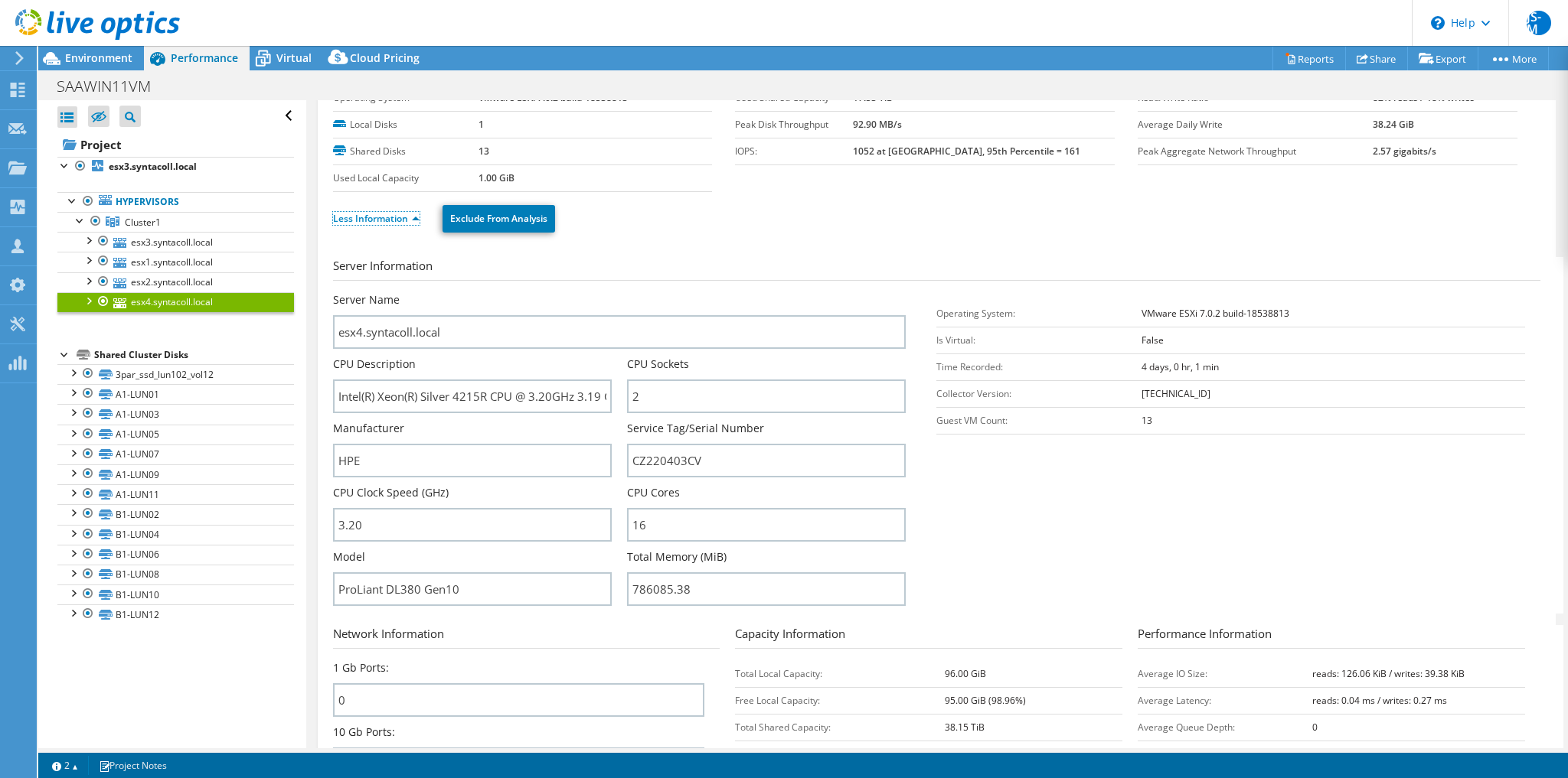
scroll to position [0, 0]
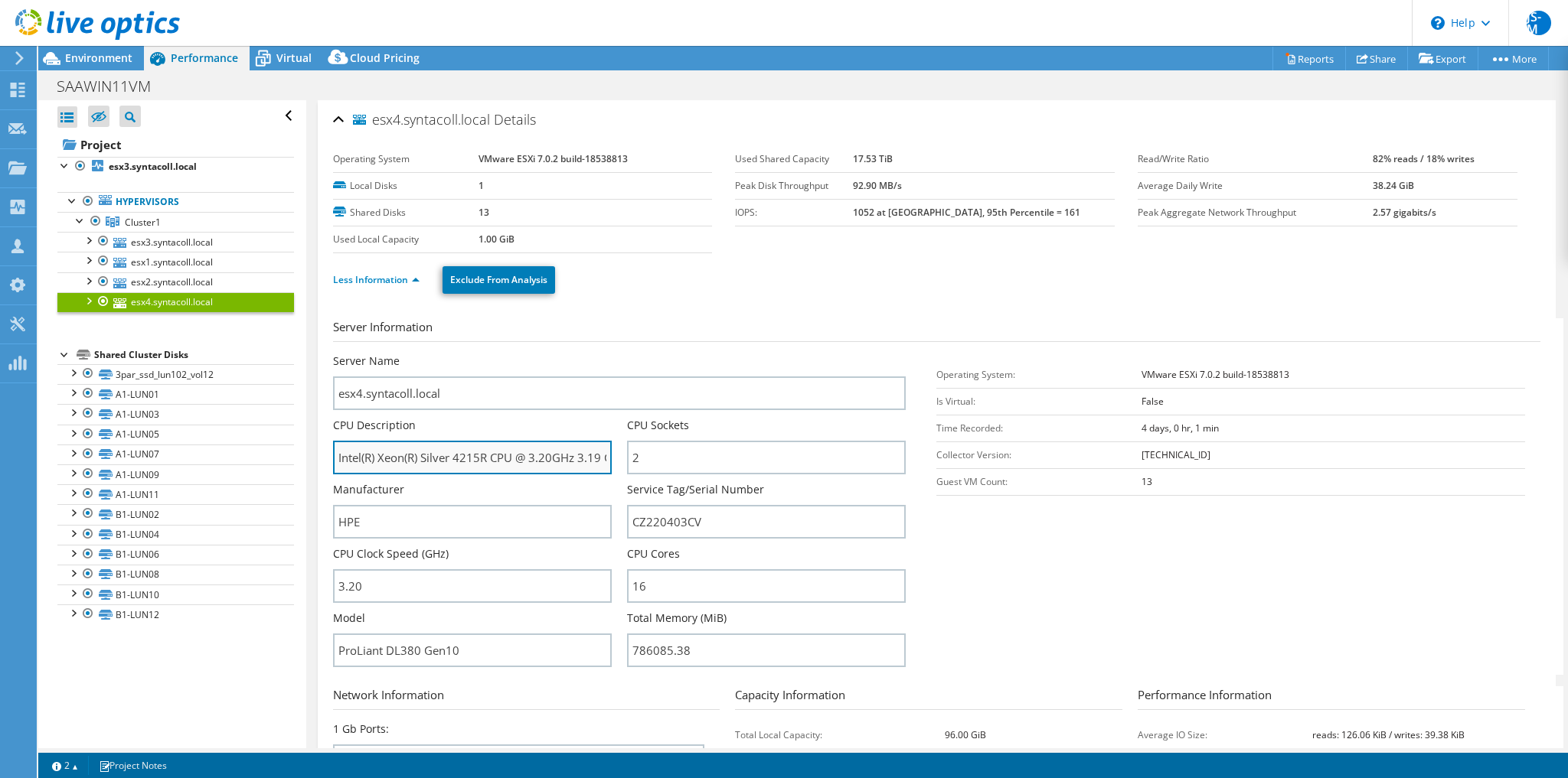
drag, startPoint x: 454, startPoint y: 458, endPoint x: 479, endPoint y: 454, distance: 25.3
click at [493, 450] on input "Intel(R) Xeon(R) Silver 4215R CPU @ 3.20GHz 3.19 GHz" at bounding box center [472, 458] width 279 height 34
drag, startPoint x: 345, startPoint y: 456, endPoint x: 492, endPoint y: 434, distance: 148.6
click at [511, 441] on input "Intel(R) Xeon(R) Silver 4215R CPU @ 3.20GHz 3.19 GHz" at bounding box center [472, 458] width 279 height 34
click at [349, 446] on input "Intel(R) Xeon(R) Silver 4215R CPU @ 3.20GHz 3.19 GHz" at bounding box center [472, 458] width 279 height 34
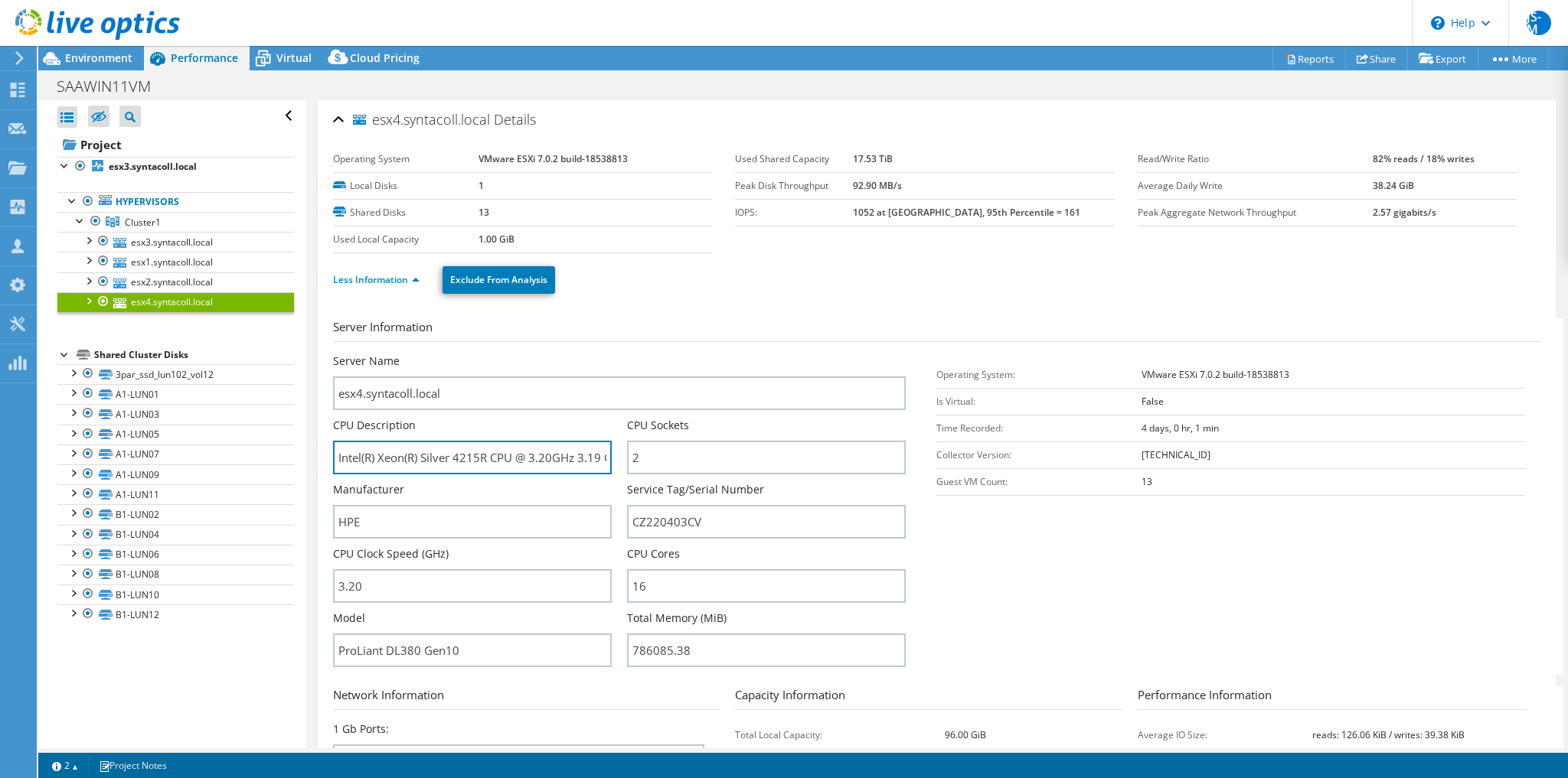
scroll to position [0, 22]
drag, startPoint x: 333, startPoint y: 456, endPoint x: 616, endPoint y: 462, distance: 283.1
click at [616, 462] on div "CPU Description Intel(R) Xeon(R) Silver 4215R CPU @ 3.20GHz 3.19 GHz" at bounding box center [480, 446] width 294 height 57
click at [509, 422] on div "CPU Description Intel(R) Xeon(R) Silver 4215R CPU @ 3.20GHz 3.19 GHz" at bounding box center [472, 446] width 279 height 57
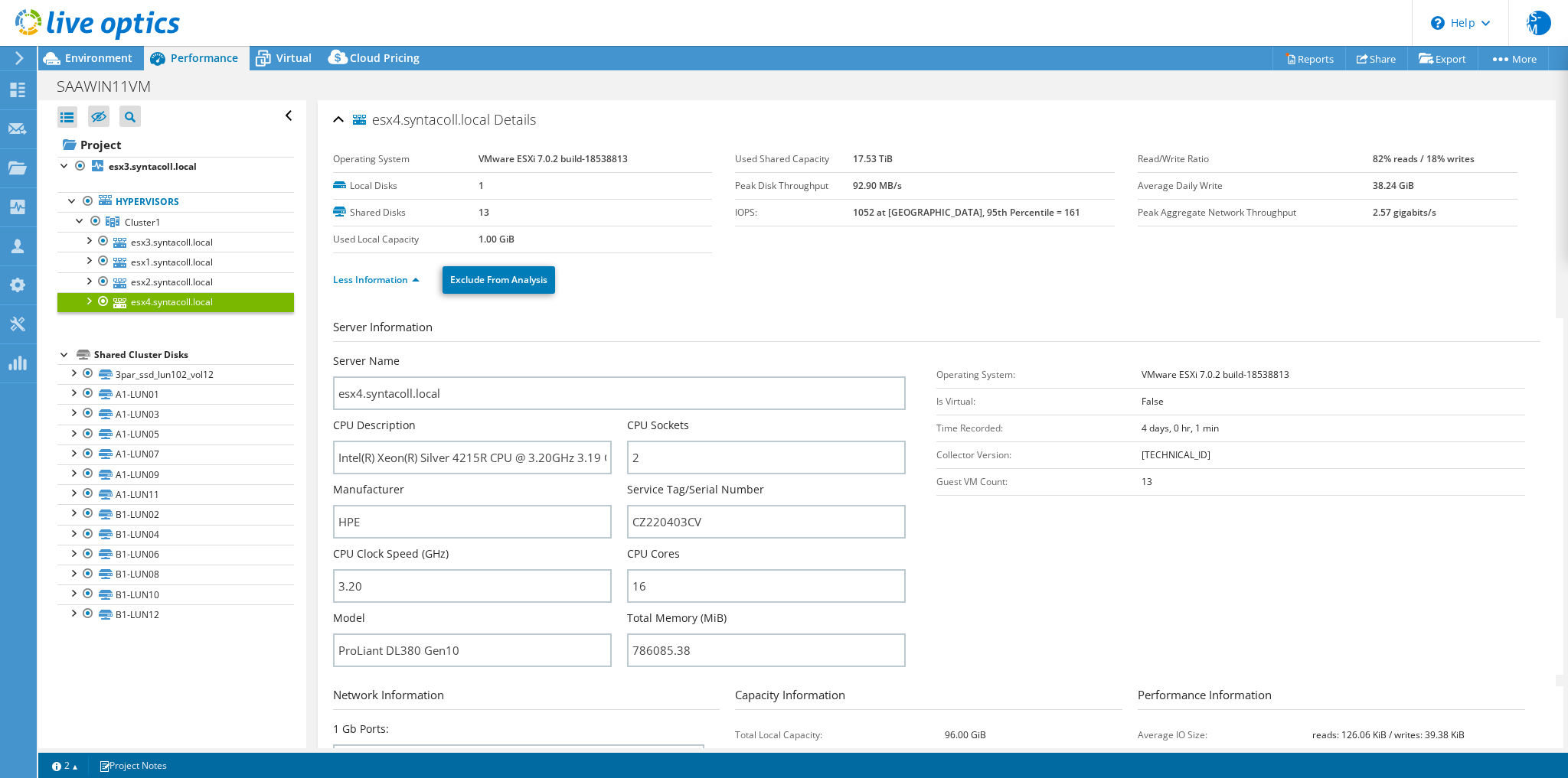
click at [665, 333] on h3 "Server Information" at bounding box center [937, 330] width 1207 height 24
click at [732, 311] on div "Server Information Server Name esx4.syntacoll.local CPU Description Intel(R) Xe…" at bounding box center [937, 653] width 1207 height 694
click at [1015, 583] on section "Server Information Server Name esx4.syntacoll.local CPU Description Intel(R) Xe…" at bounding box center [941, 497] width 1215 height 357
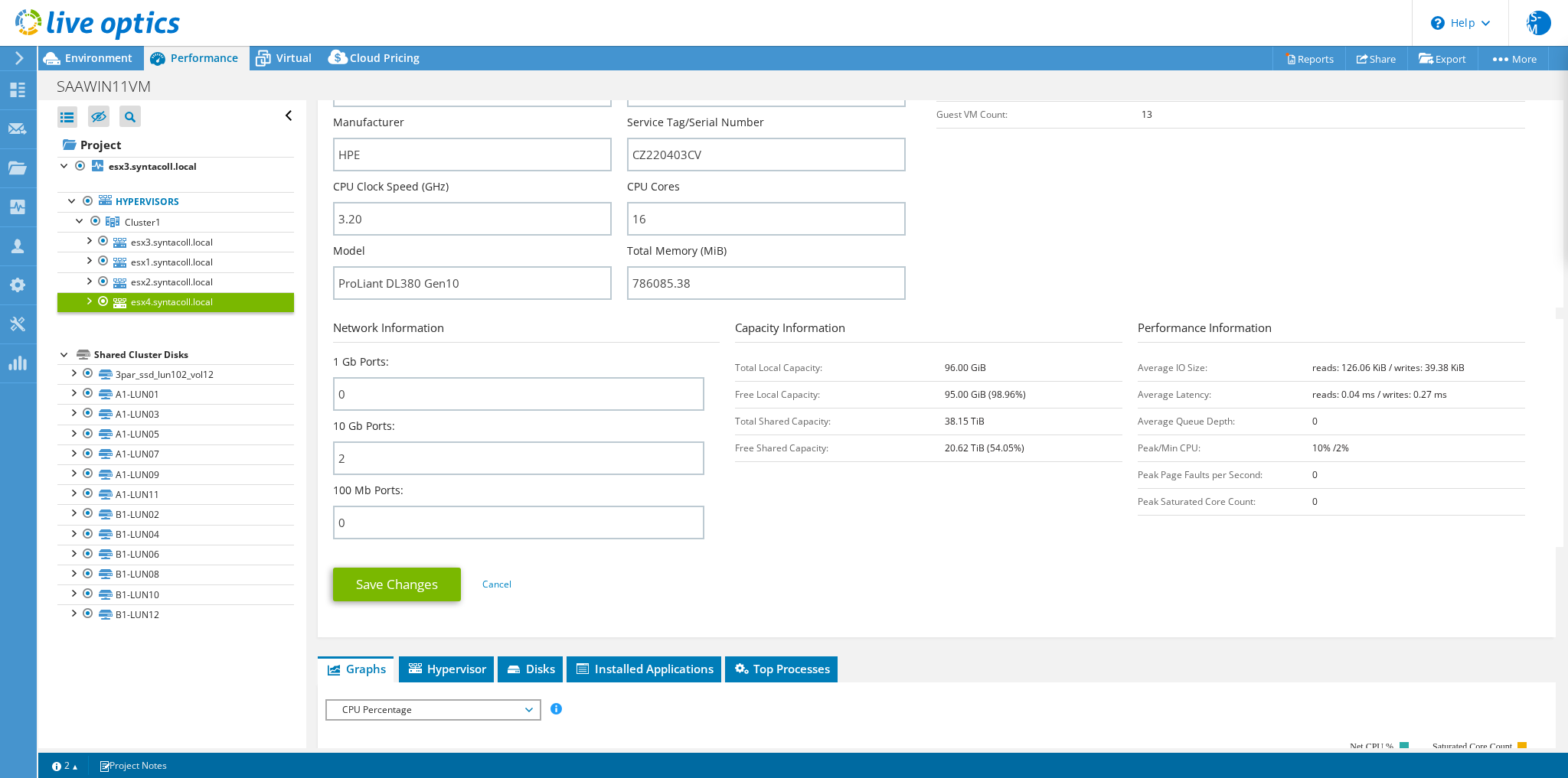
scroll to position [735, 0]
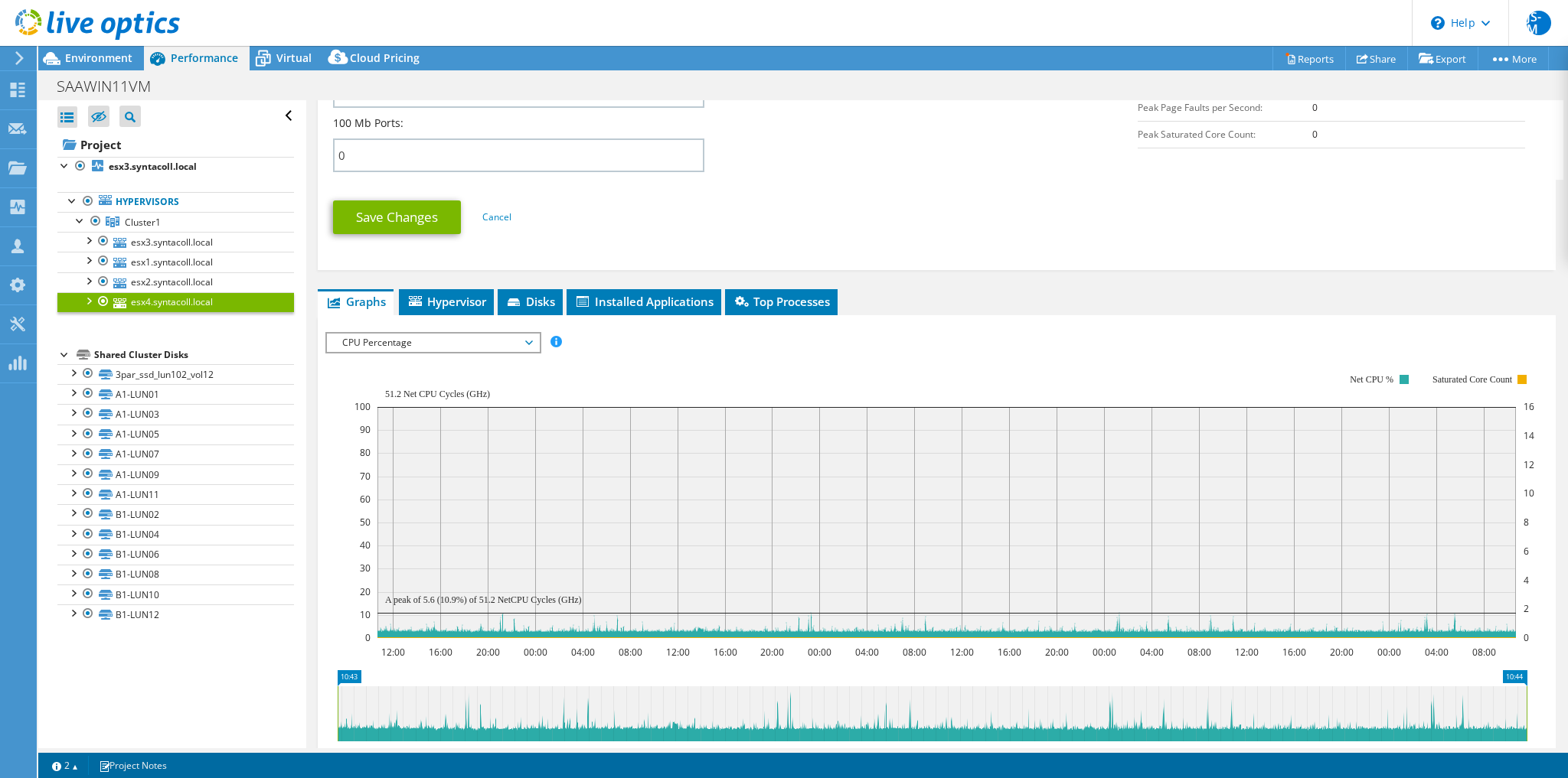
click at [483, 335] on span "CPU Percentage" at bounding box center [433, 342] width 196 height 18
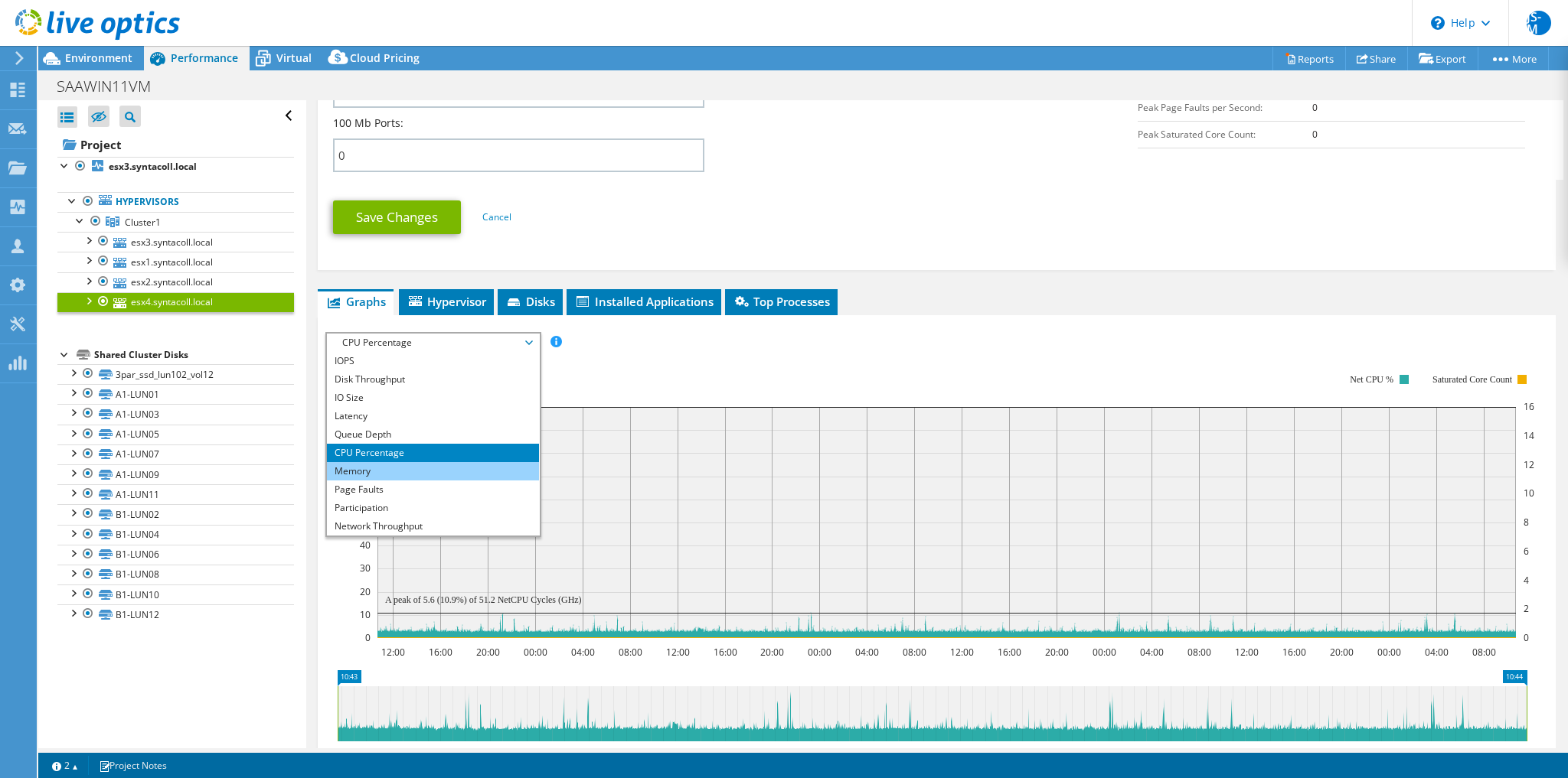
click at [424, 467] on li "Memory" at bounding box center [433, 470] width 212 height 18
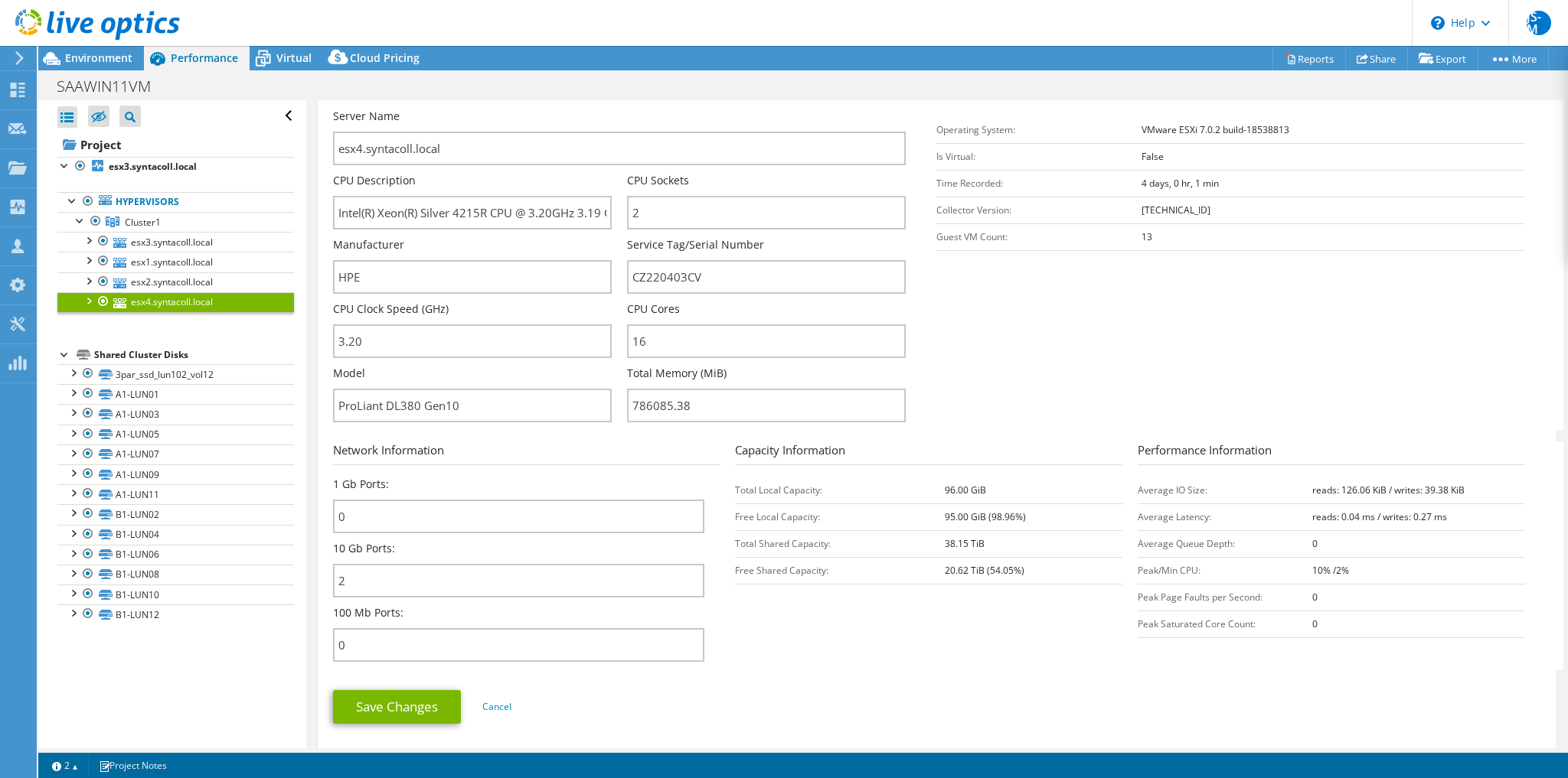
scroll to position [0, 0]
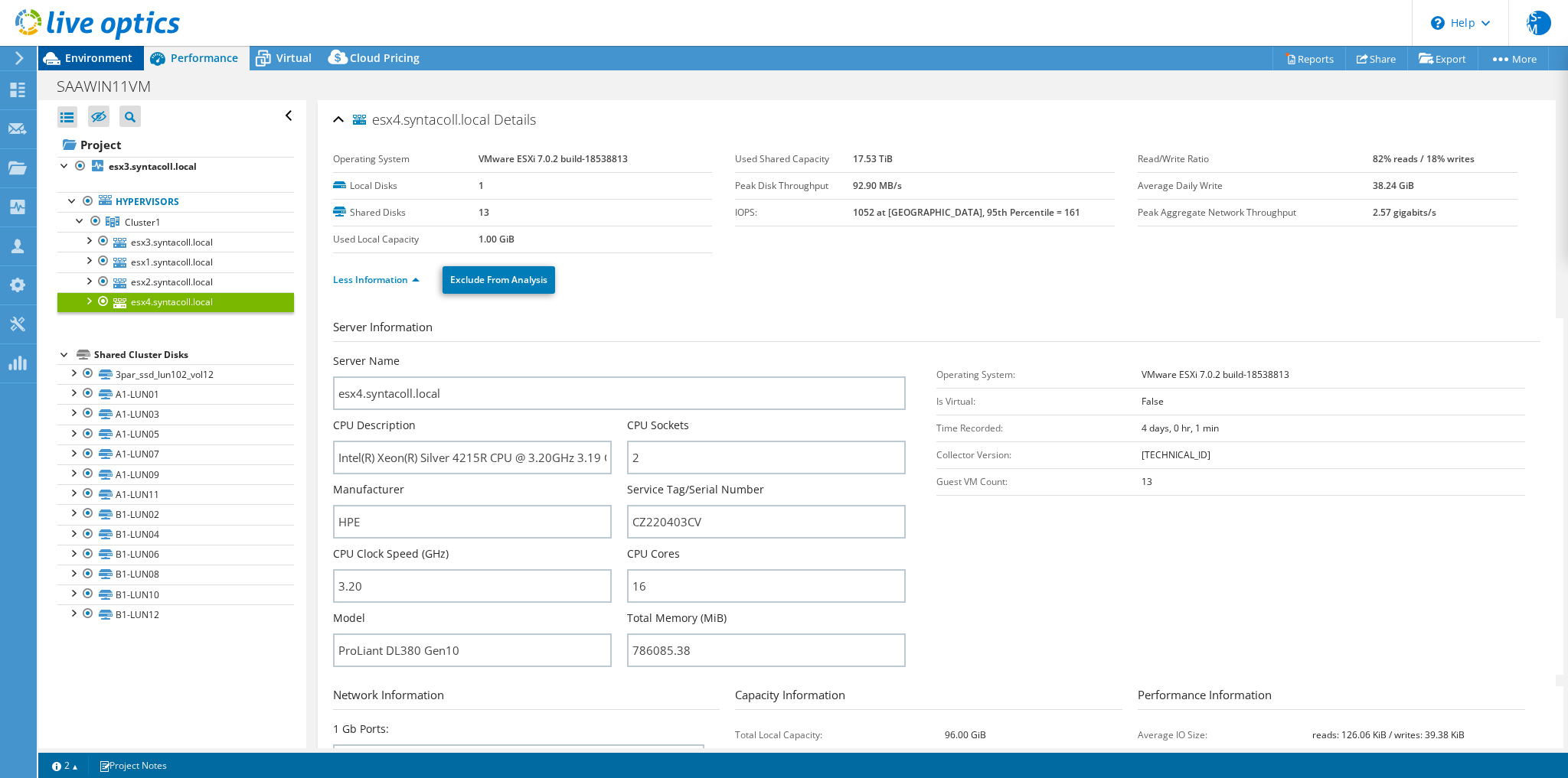
click at [123, 65] on div "Environment" at bounding box center [92, 59] width 106 height 25
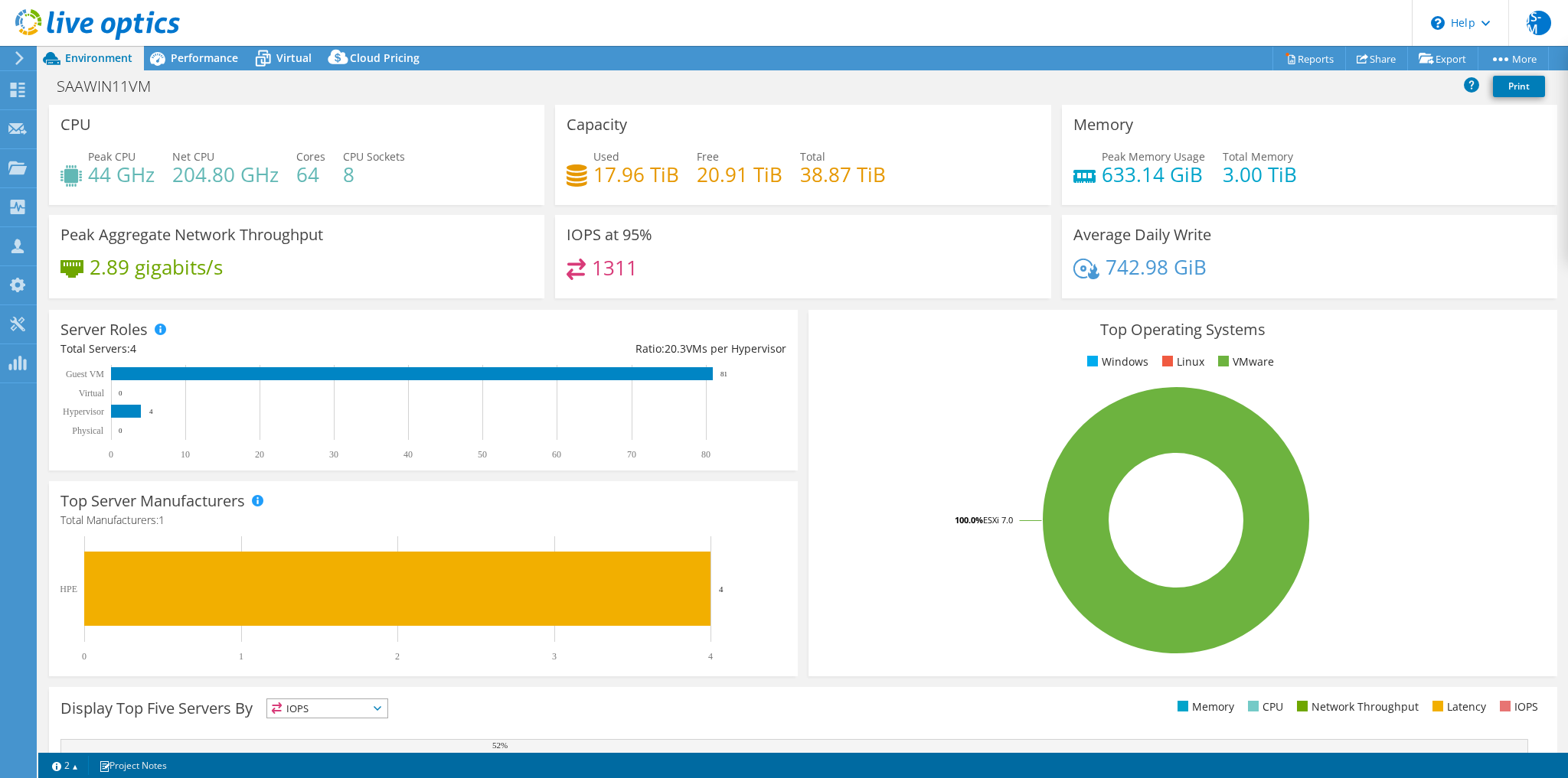
click at [1406, 195] on div "Peak Memory Usage 633.14 GiB Total Memory 3.00 TiB" at bounding box center [1309, 173] width 472 height 50
click at [1395, 347] on div "Top Operating Systems Windows Linux VMware 100.0% ESXi 7.0" at bounding box center [1183, 493] width 749 height 366
click at [208, 62] on span "Performance" at bounding box center [204, 57] width 67 height 14
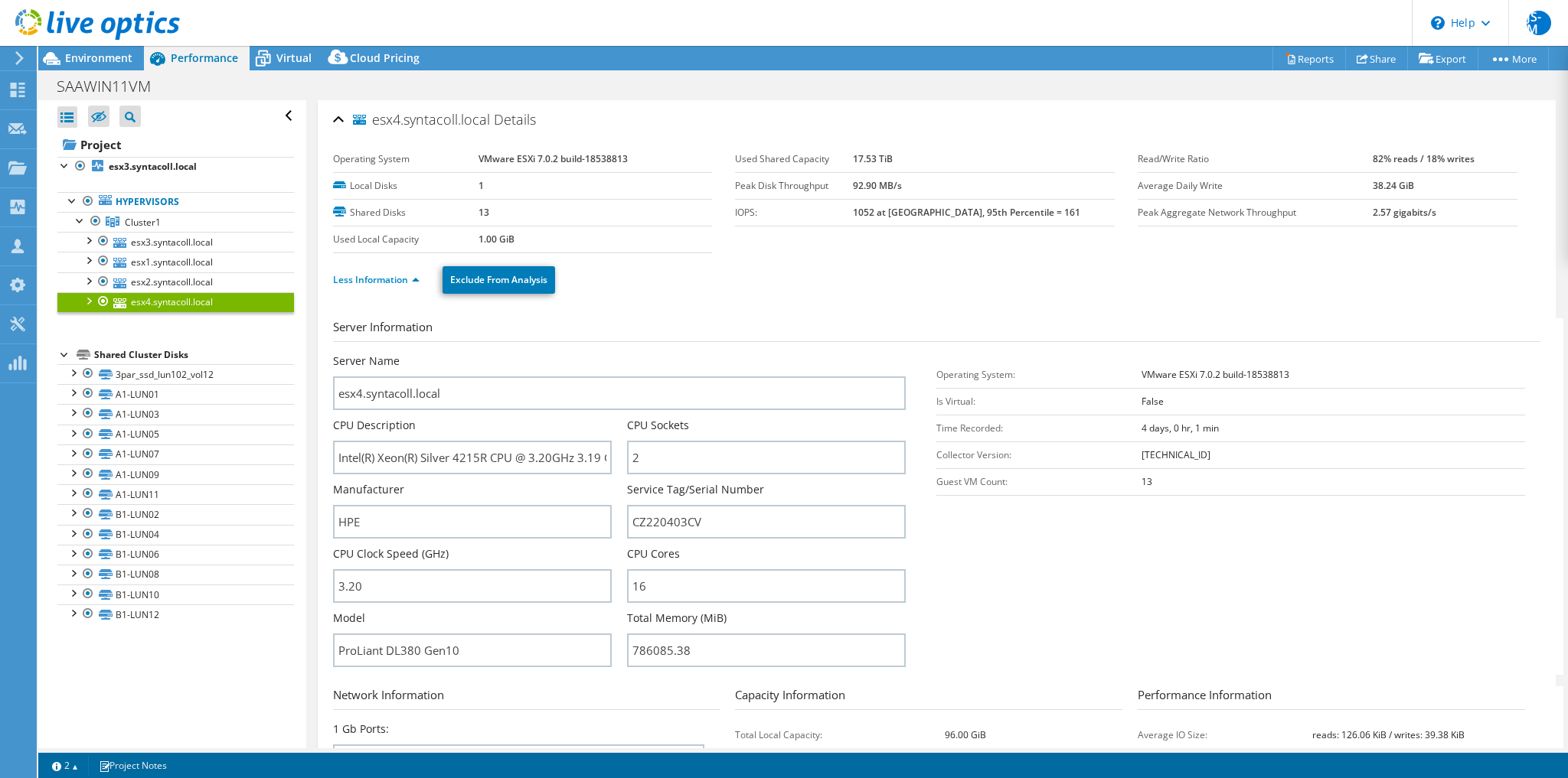
click at [323, 297] on div "esx4.syntacoll.local Details Operating System VMware ESXi 7.0.2 build-18538813 …" at bounding box center [936, 552] width 1237 height 905
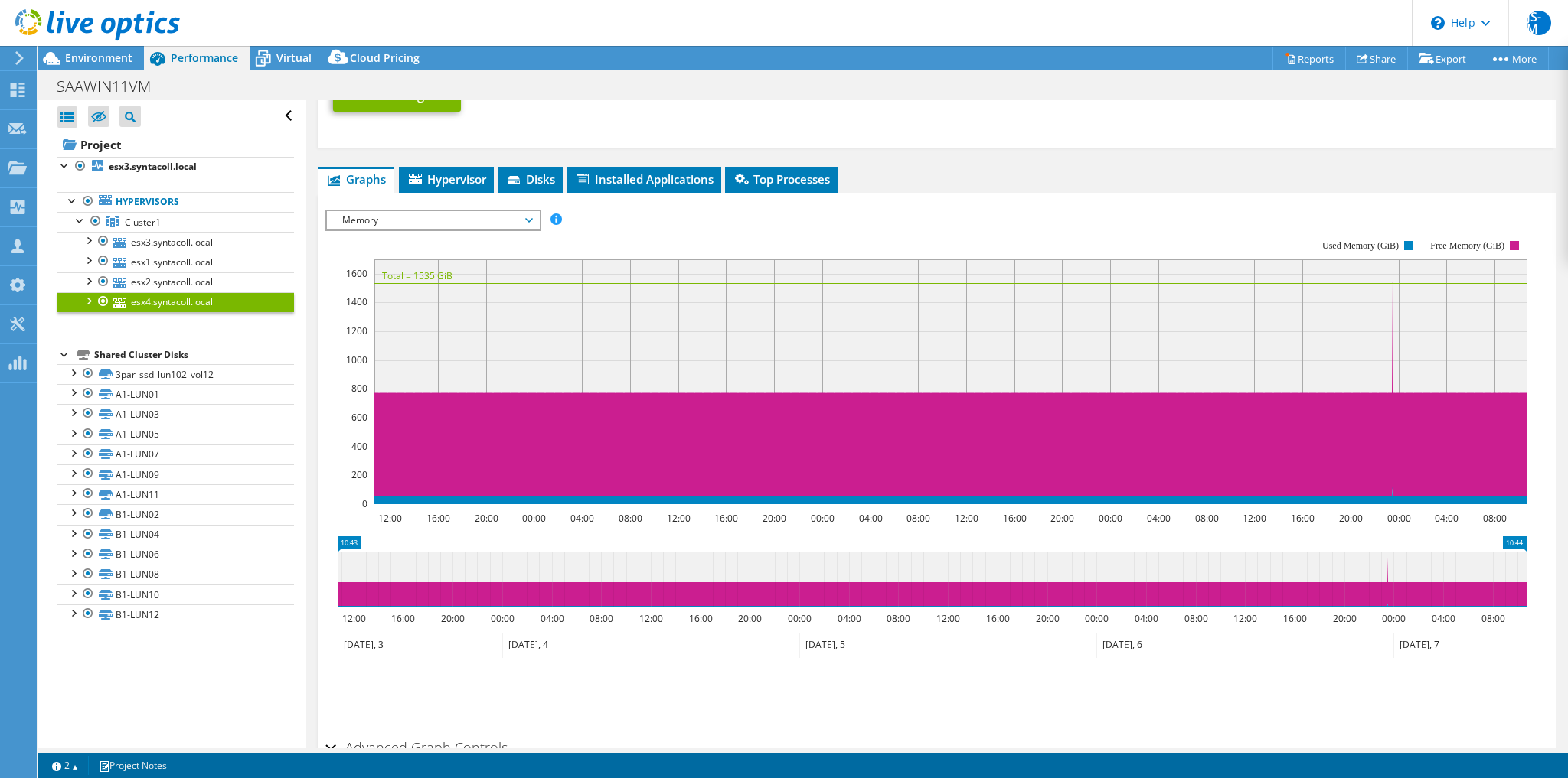
scroll to position [550, 0]
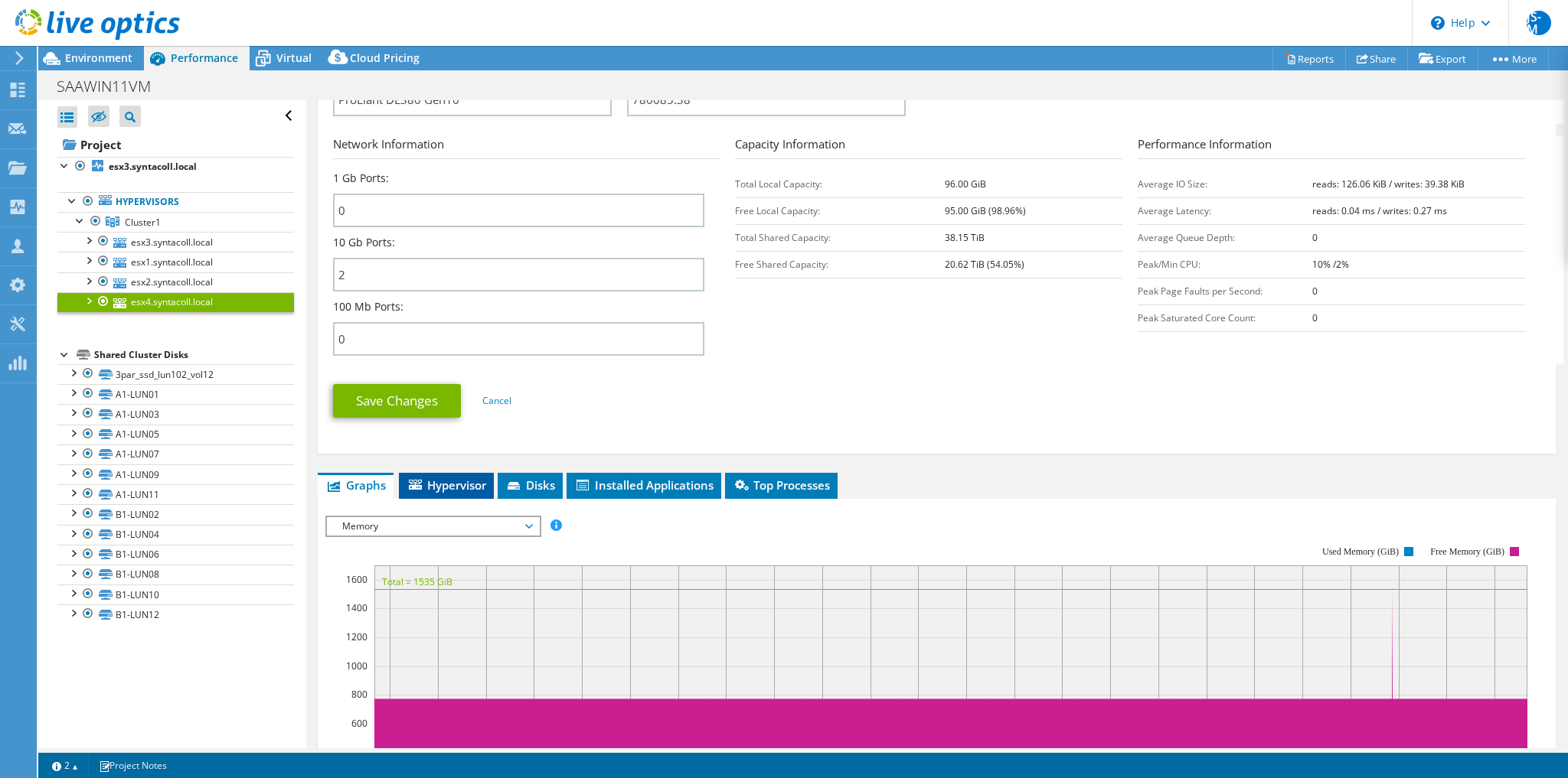
click at [452, 473] on li "Hypervisor" at bounding box center [446, 486] width 94 height 26
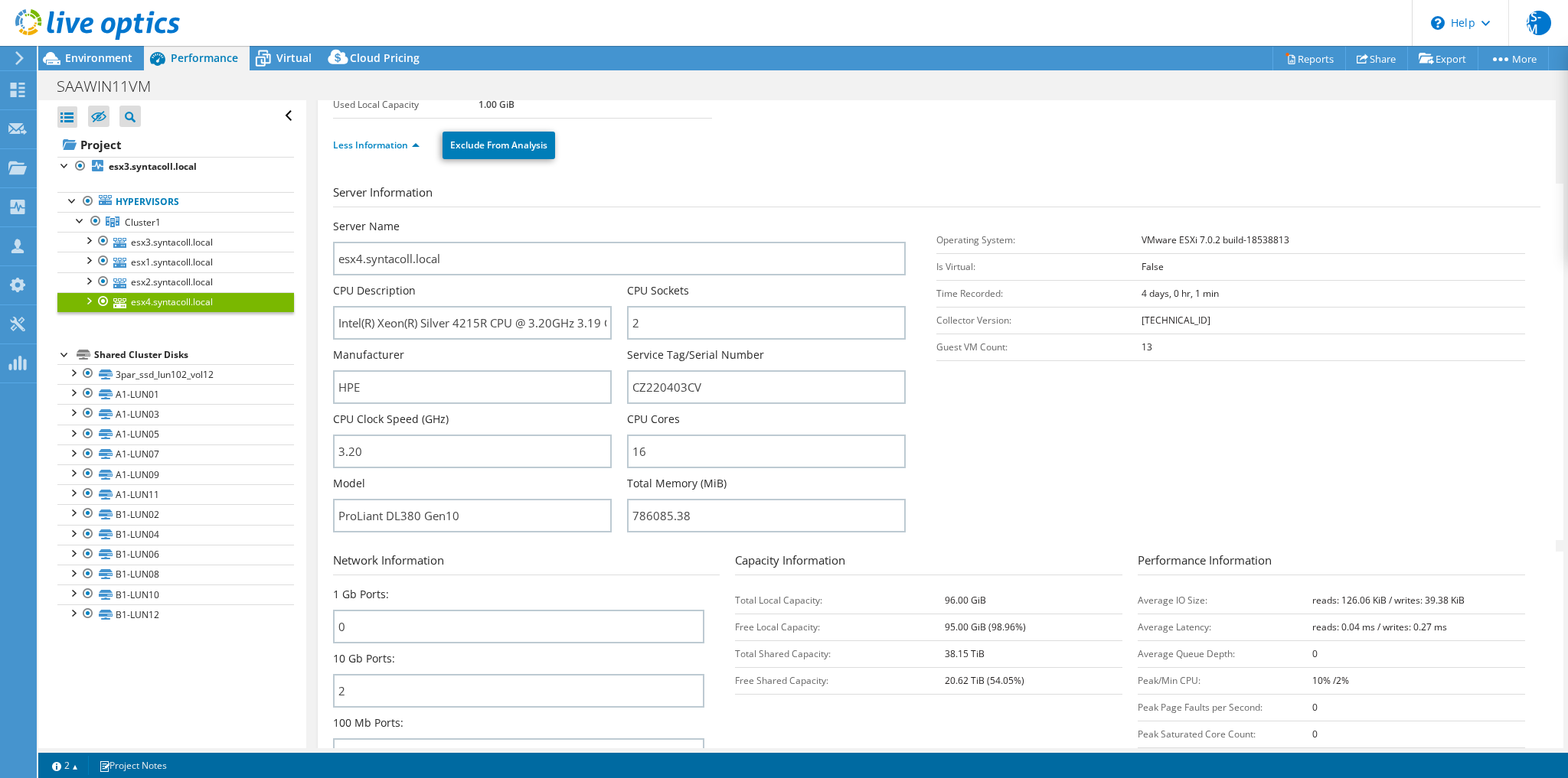
scroll to position [5, 0]
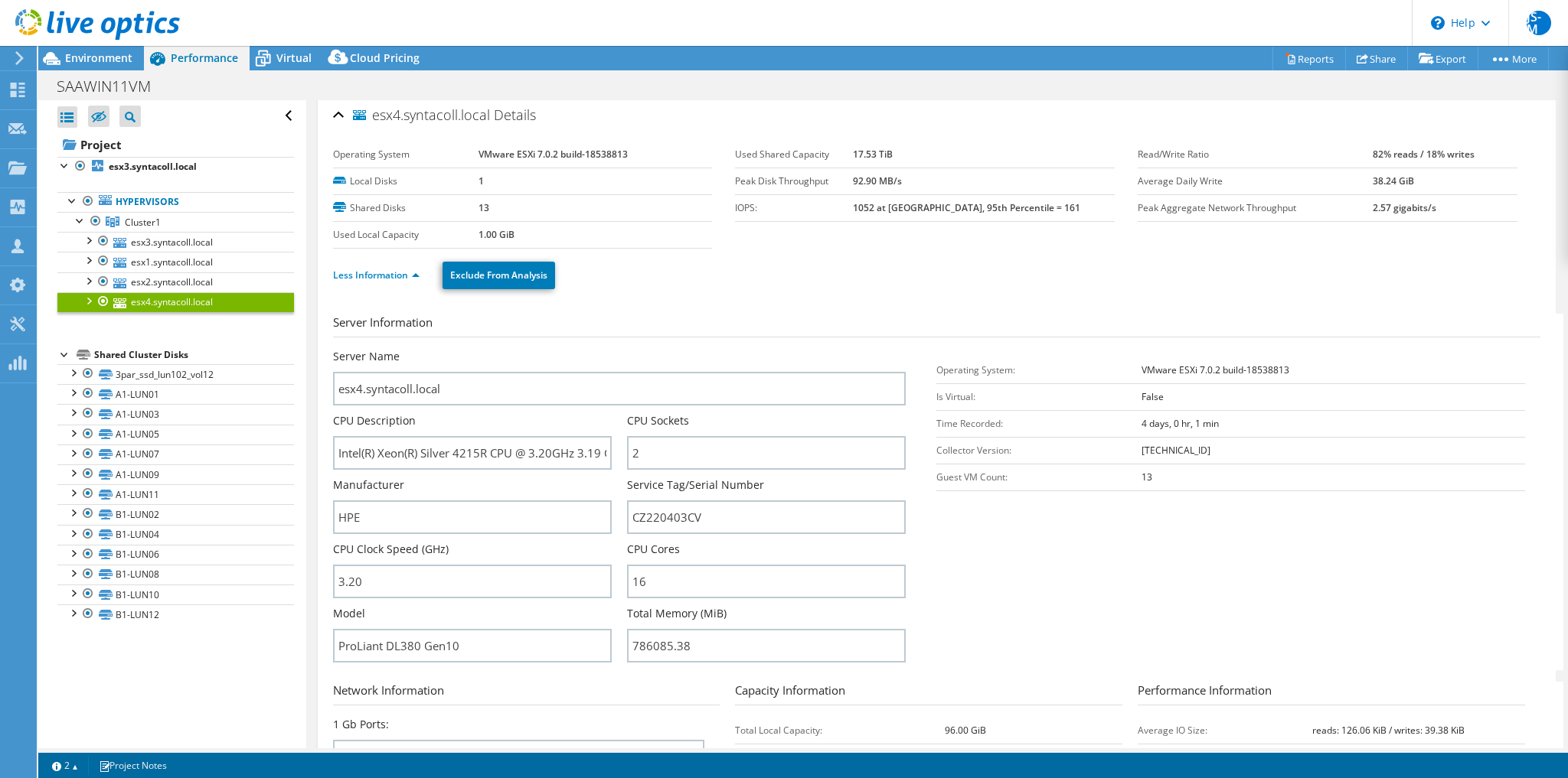
click at [111, 59] on span "Environment" at bounding box center [98, 57] width 67 height 14
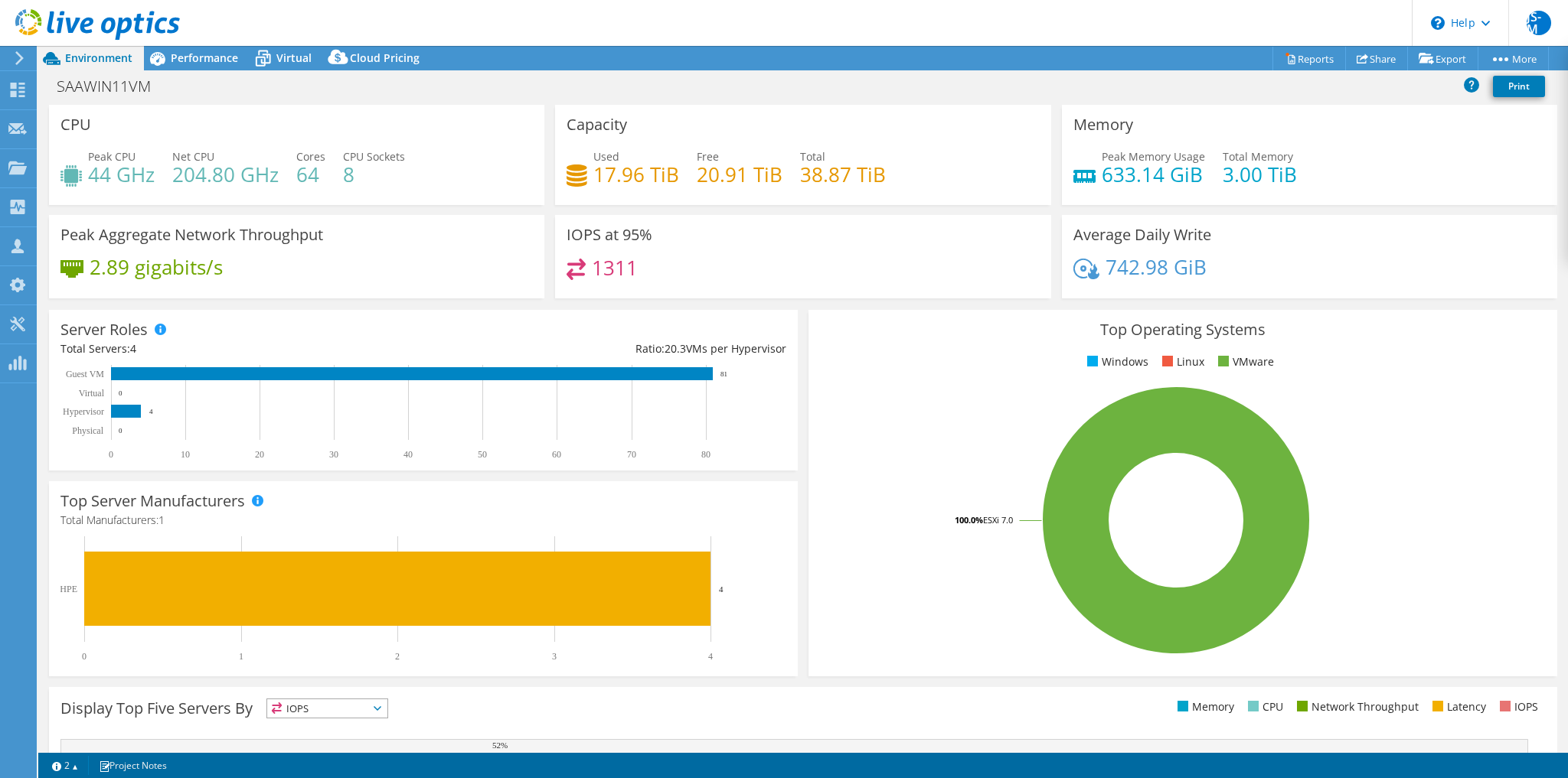
click at [800, 178] on h4 "38.87 TiB" at bounding box center [843, 175] width 86 height 17
click at [1478, 186] on div "Peak Memory Usage 633.14 GiB Total Memory 3.00 TiB" at bounding box center [1309, 173] width 472 height 50
click at [196, 58] on span "Performance" at bounding box center [204, 57] width 67 height 14
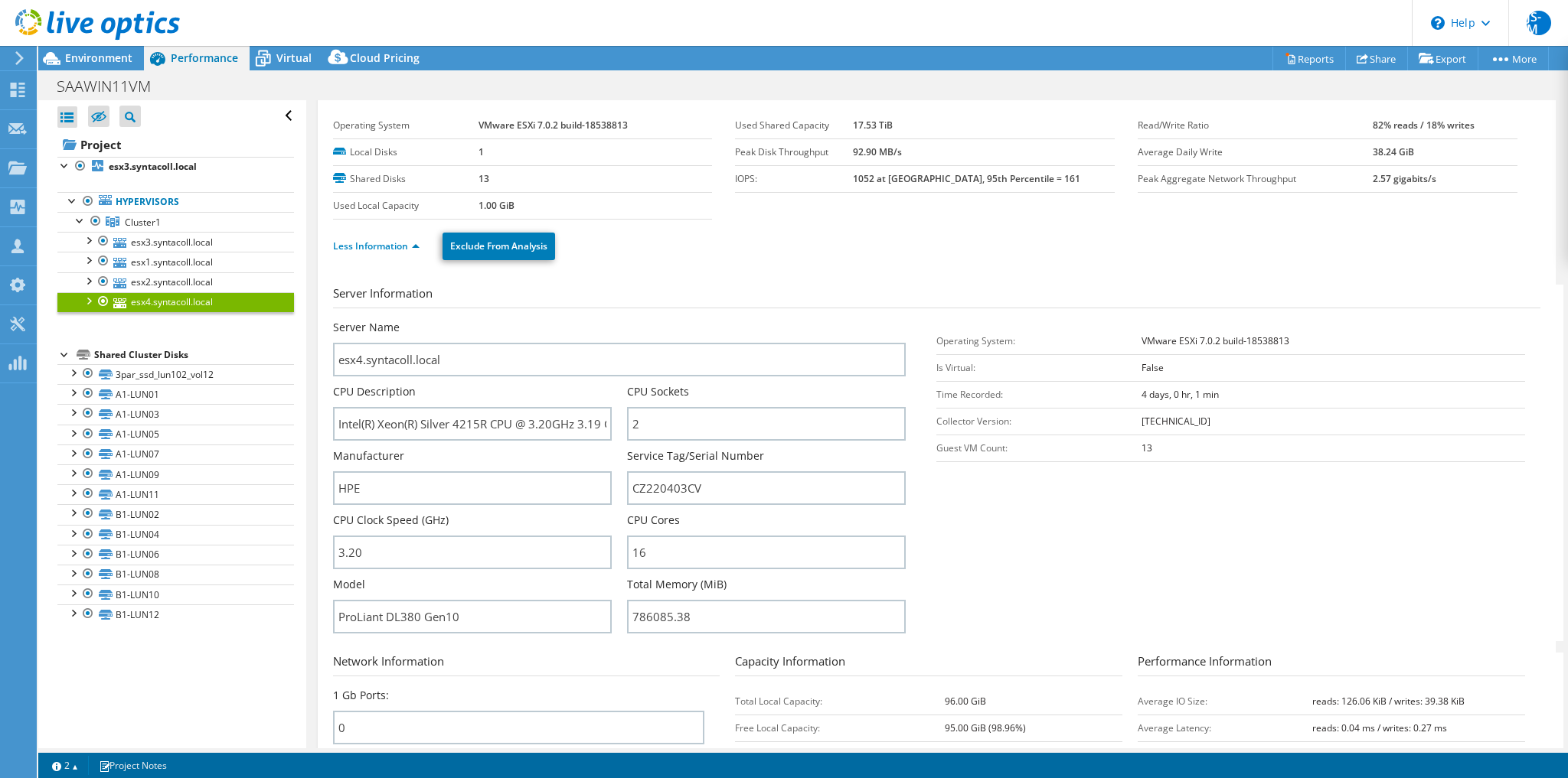
scroll to position [123, 0]
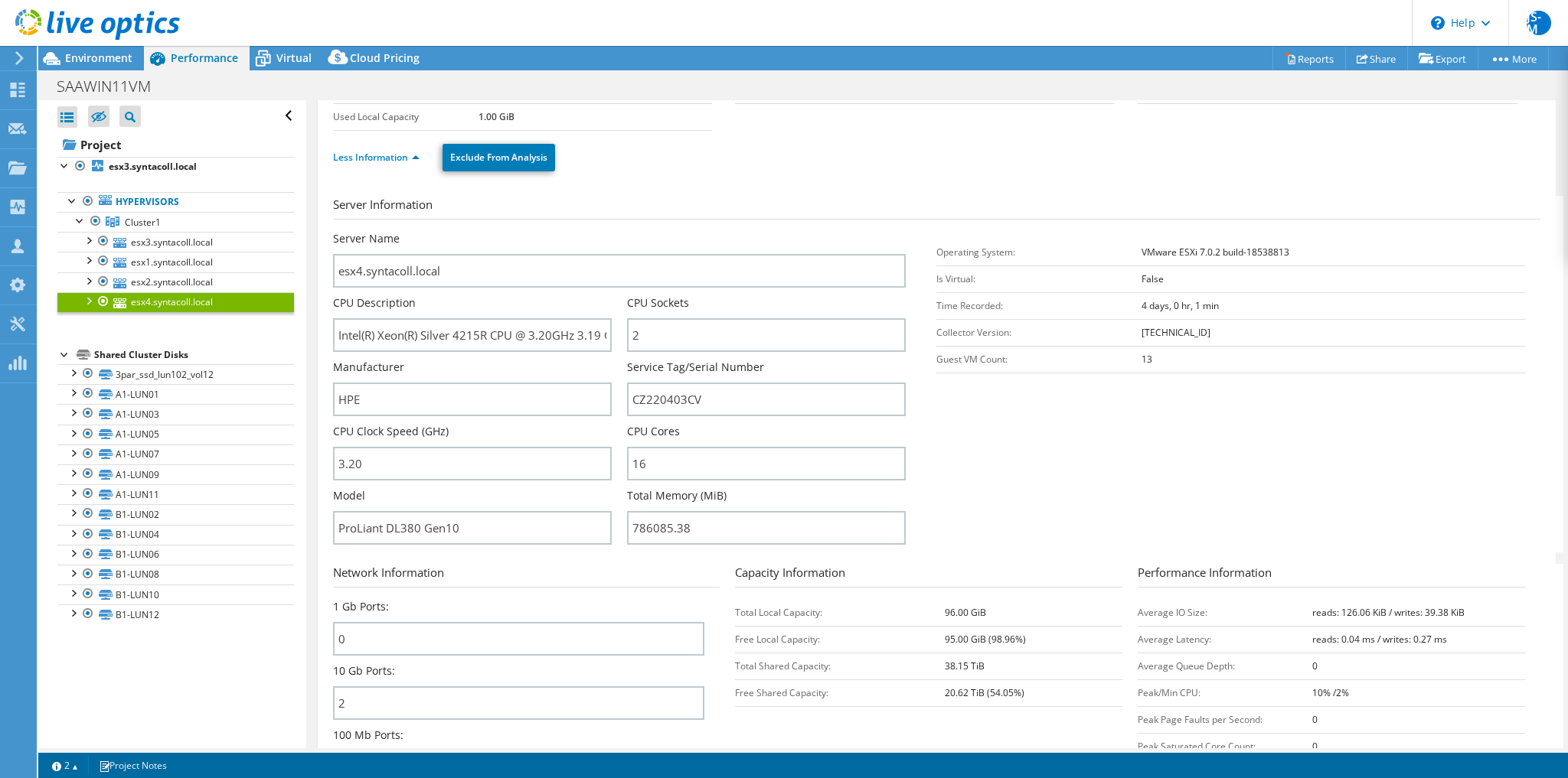
click at [252, 663] on div "Open All Close All Hide Excluded Nodes Project Tree Filter" at bounding box center [172, 424] width 267 height 648
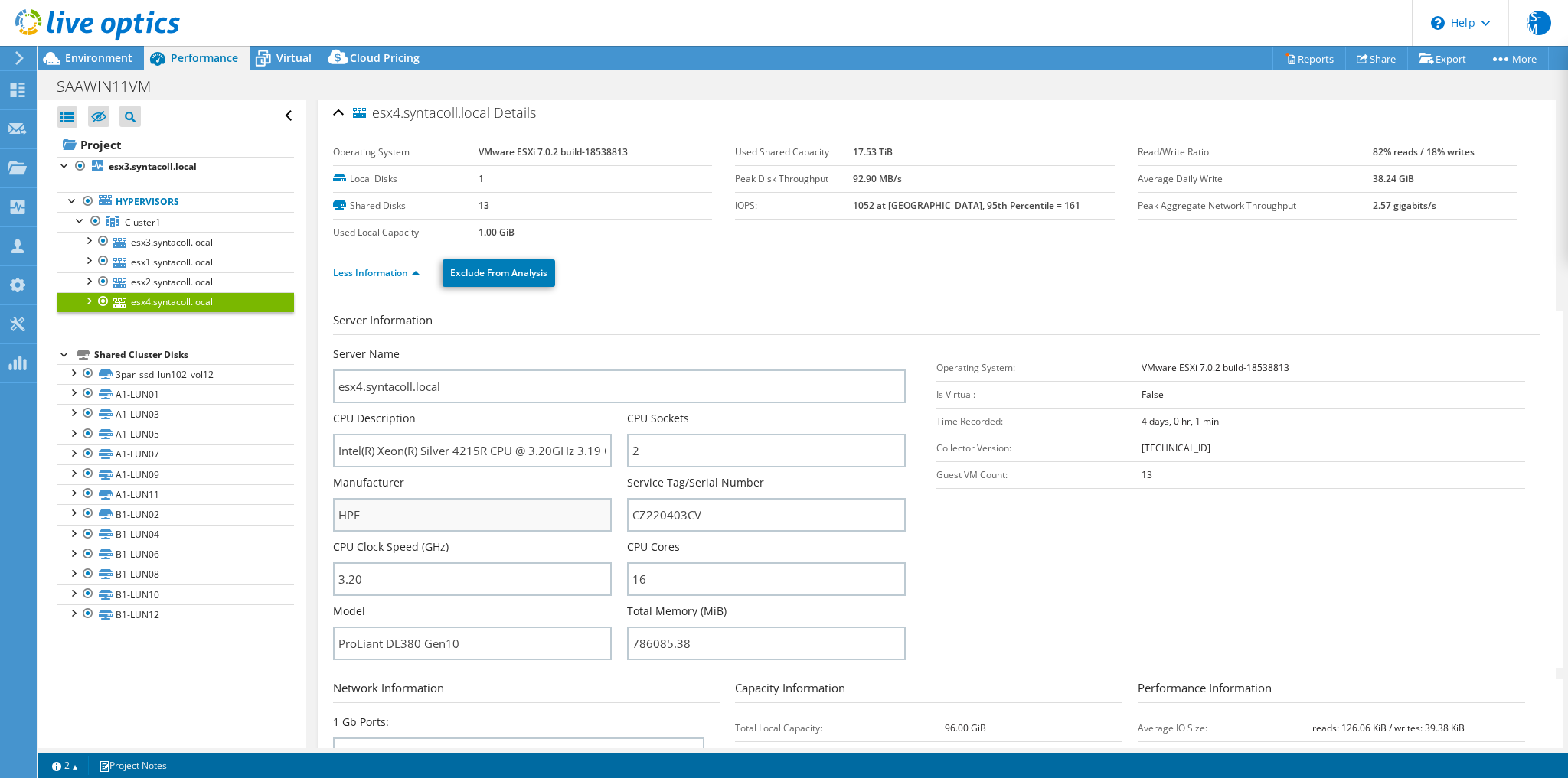
scroll to position [0, 0]
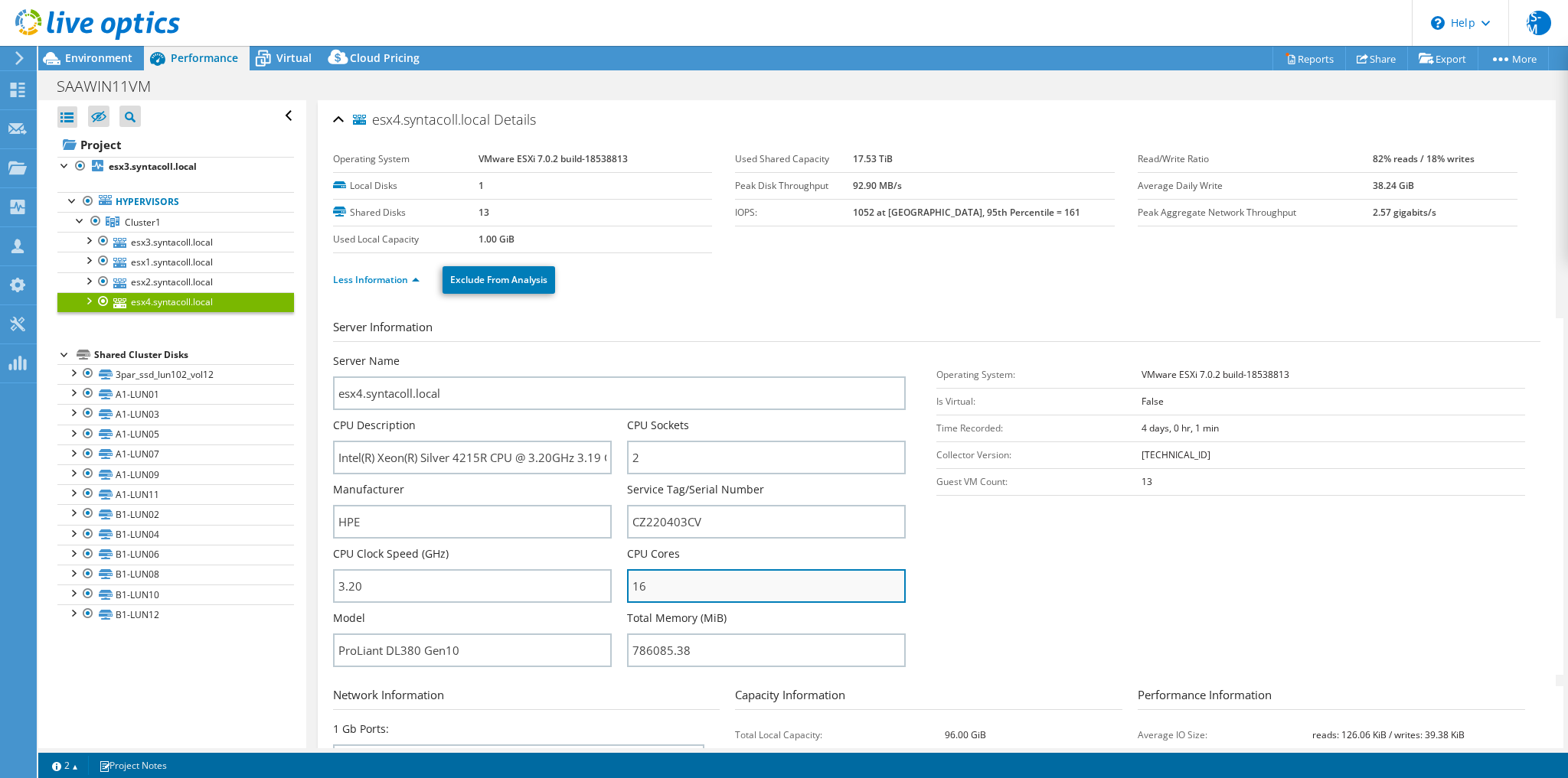
click at [673, 584] on input "16" at bounding box center [766, 586] width 279 height 34
click at [1009, 575] on section "Server Information Server Name esx4.syntacoll.local CPU Description Intel(R) Xe…" at bounding box center [941, 497] width 1215 height 357
